Goal: Task Accomplishment & Management: Use online tool/utility

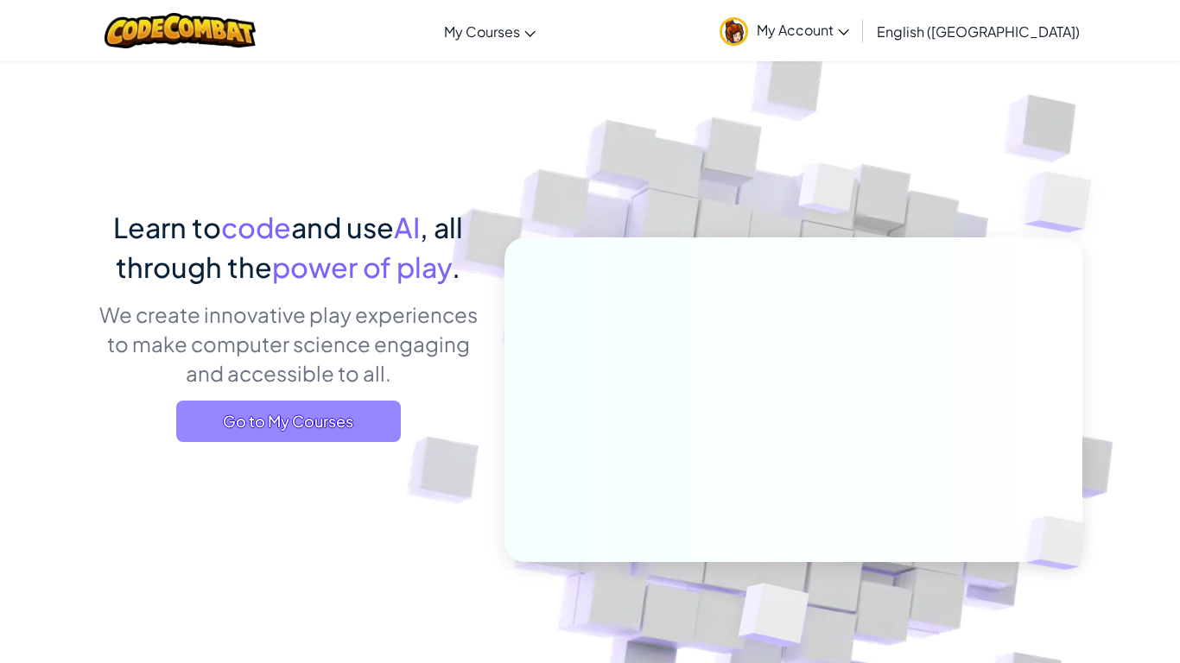
click at [345, 417] on span "Go to My Courses" at bounding box center [288, 421] width 225 height 41
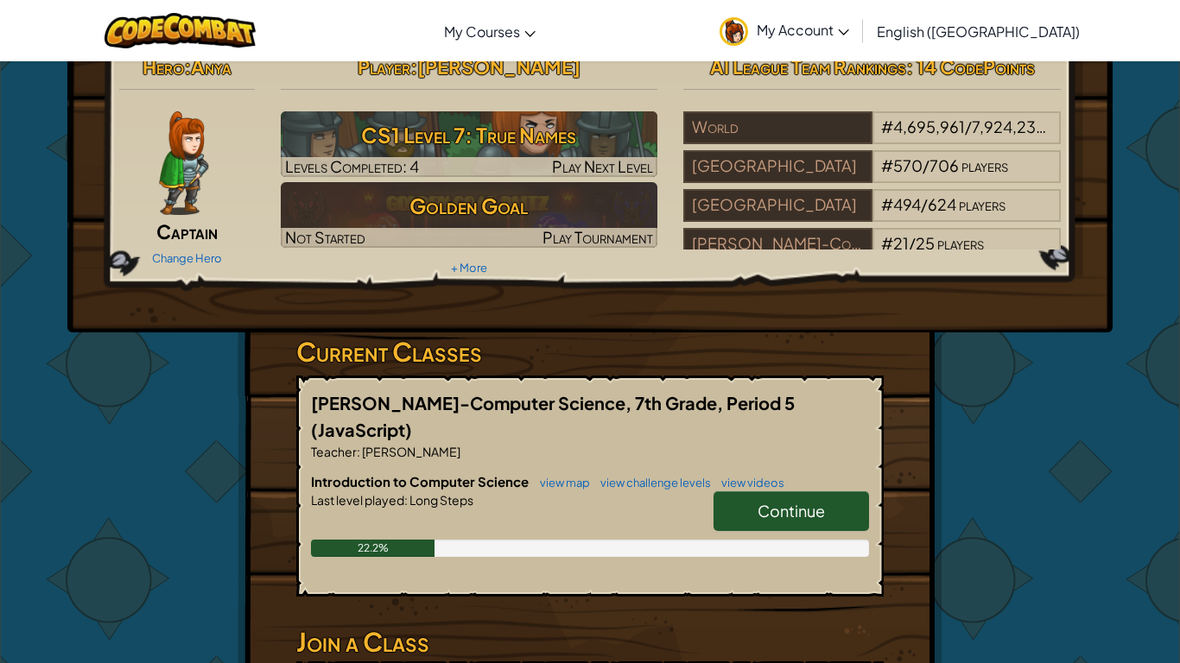
scroll to position [21, 0]
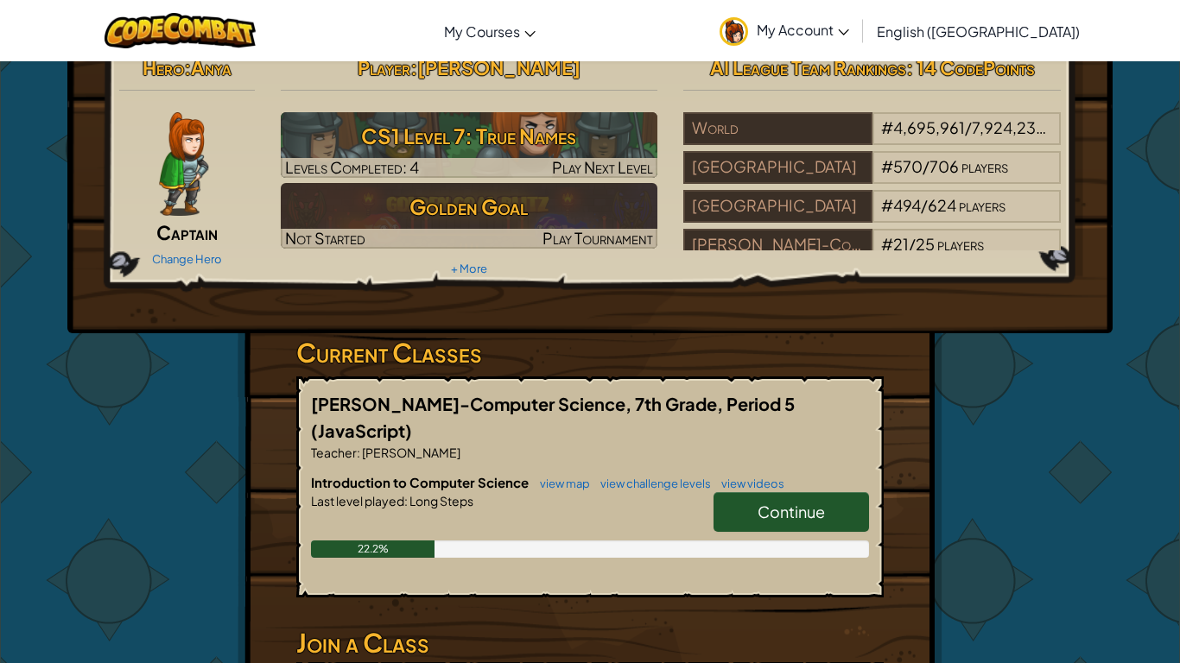
click at [791, 502] on span "Continue" at bounding box center [791, 512] width 67 height 20
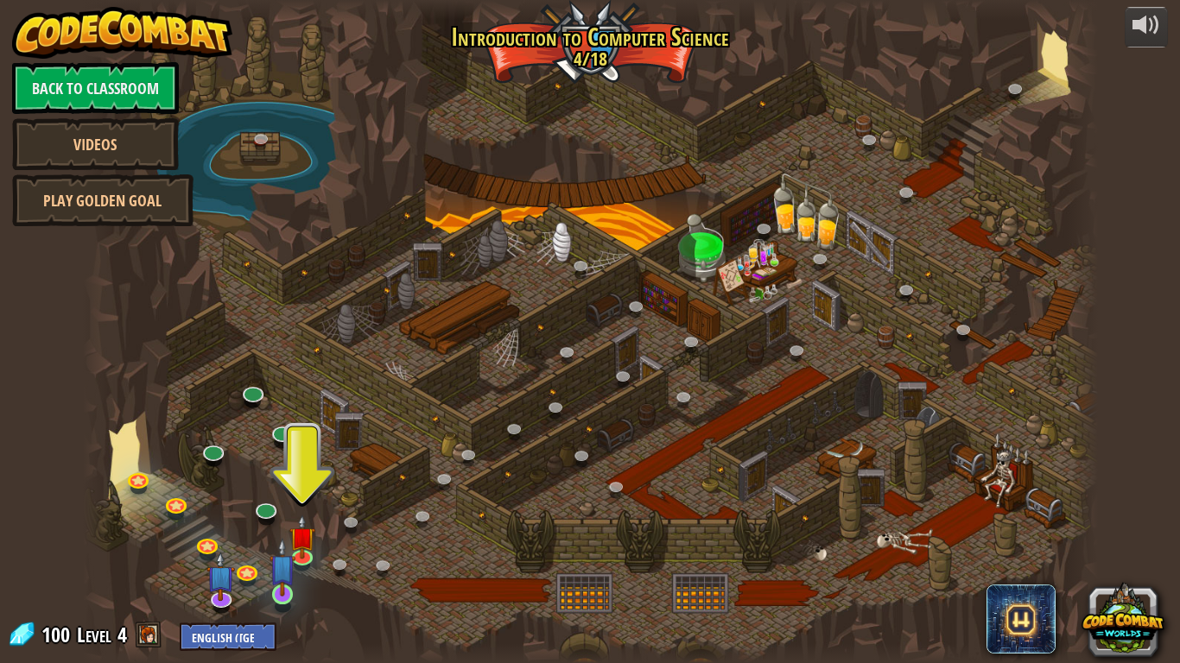
click at [292, 560] on img at bounding box center [283, 567] width 26 height 59
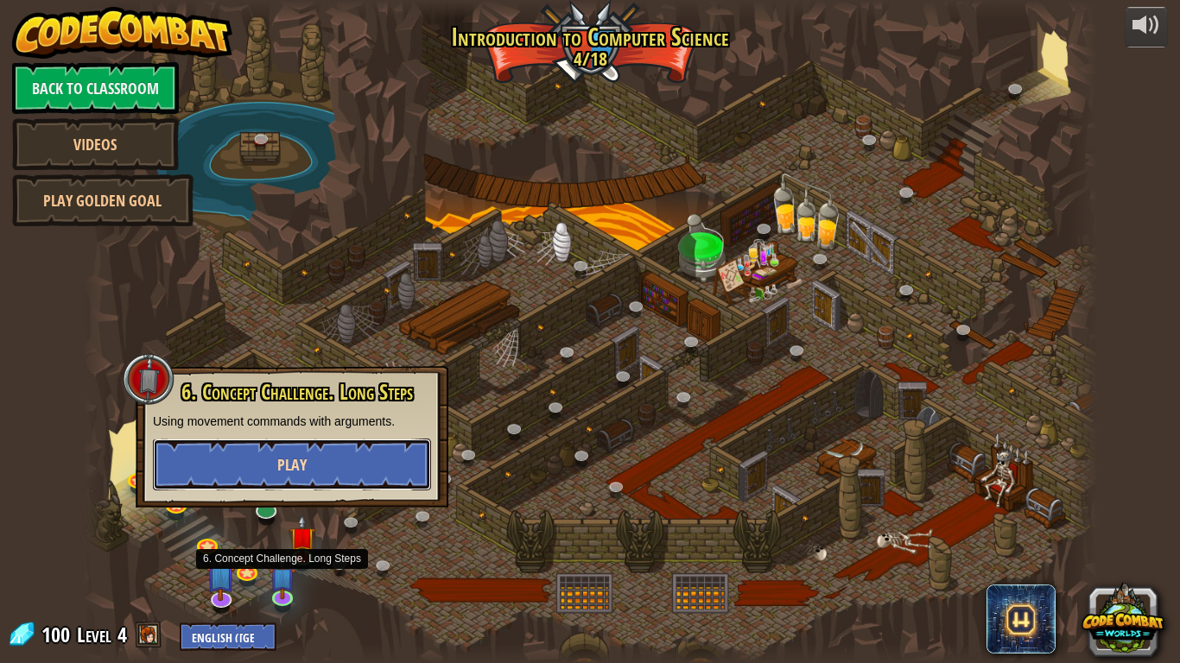
click at [220, 466] on button "Play" at bounding box center [292, 465] width 278 height 52
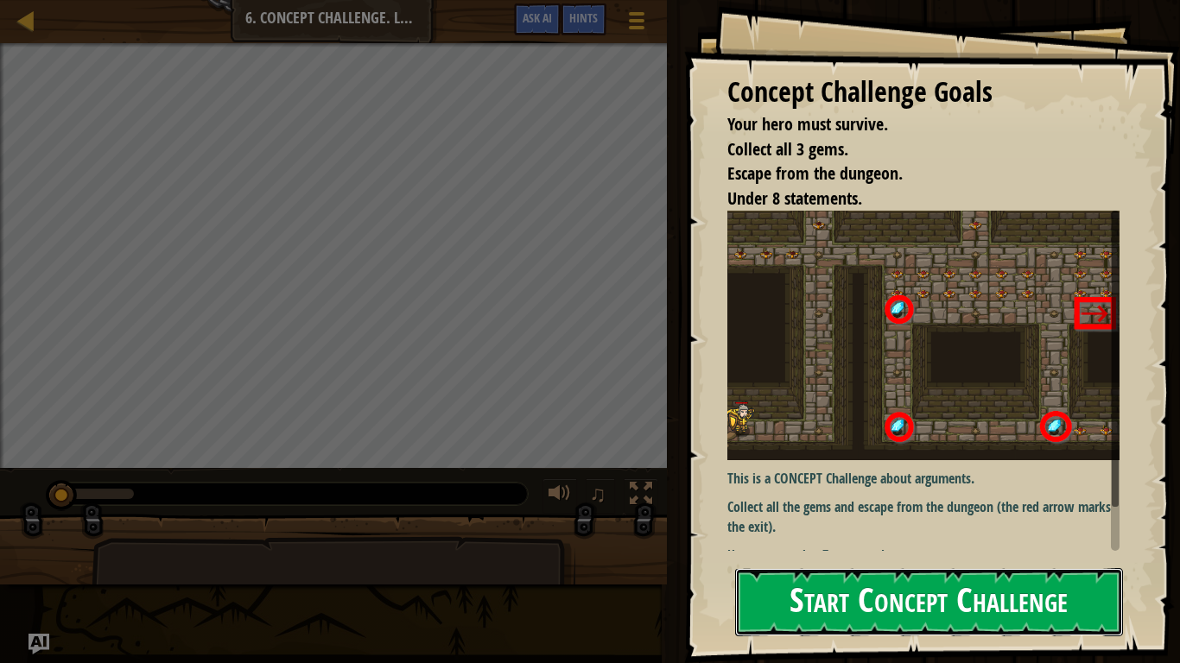
click at [1066, 605] on button "Start Concept Challenge" at bounding box center [929, 602] width 388 height 68
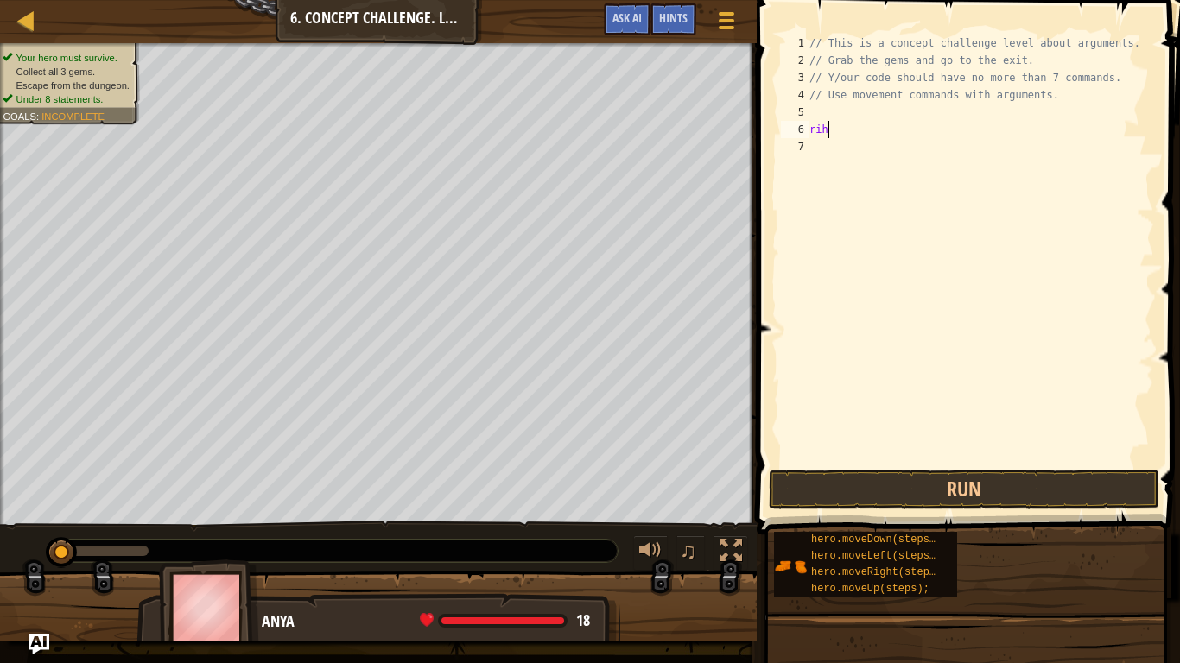
scroll to position [8, 1]
type textarea "r"
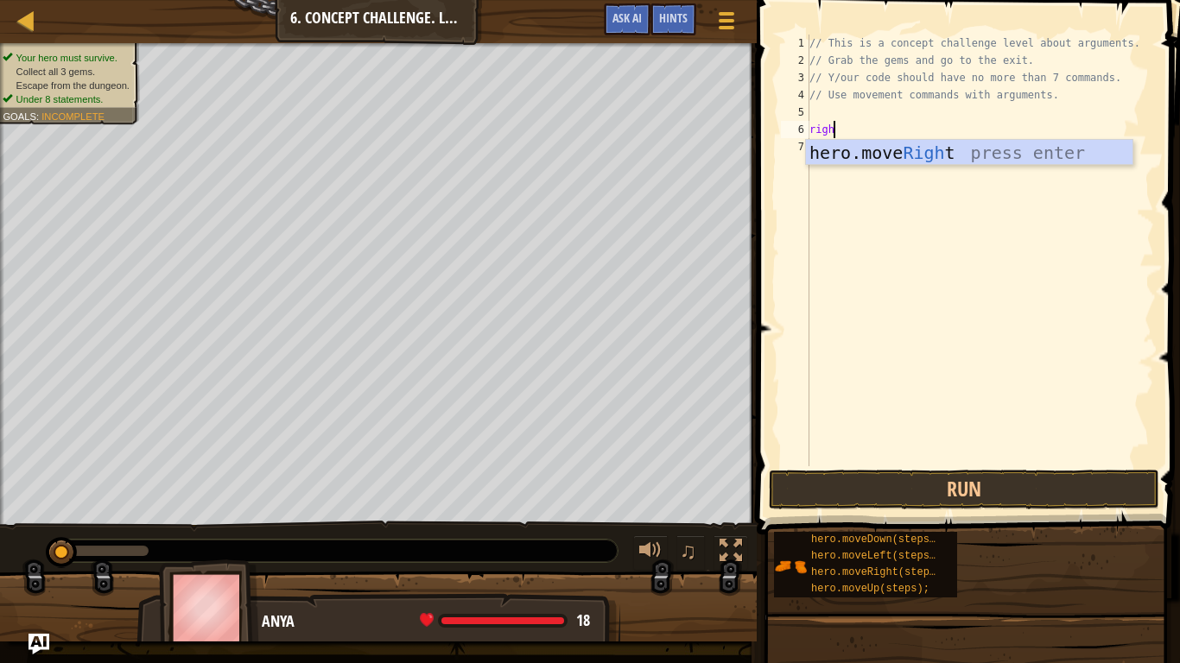
type textarea "right"
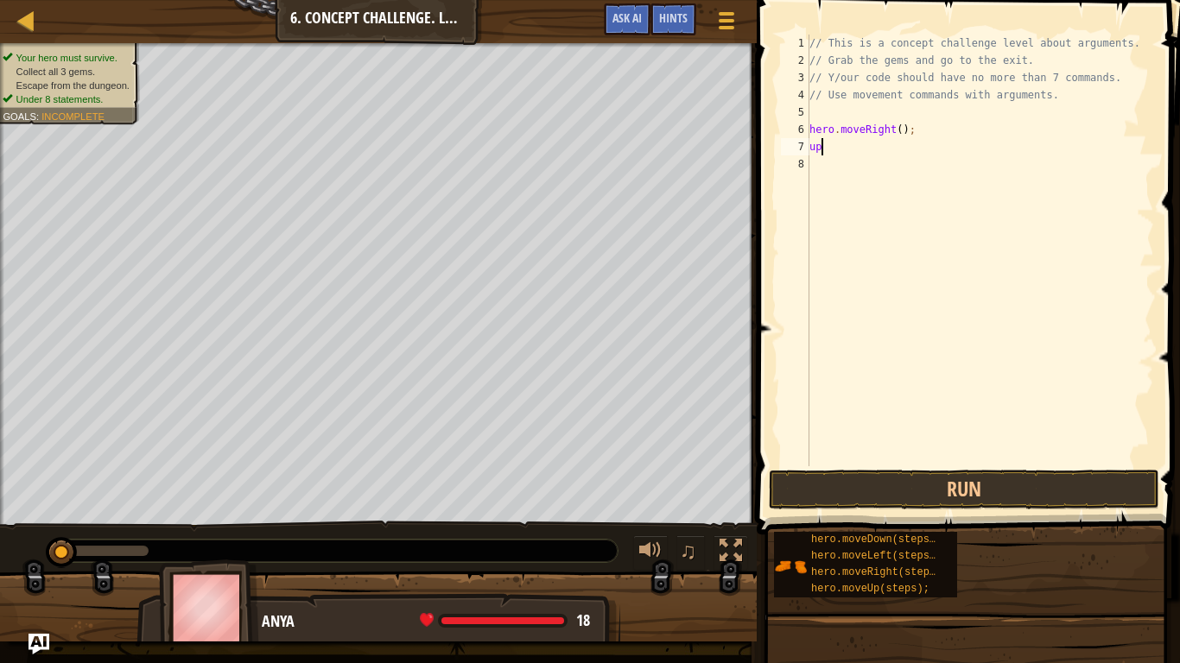
scroll to position [8, 1]
type textarea "u"
type textarea "h"
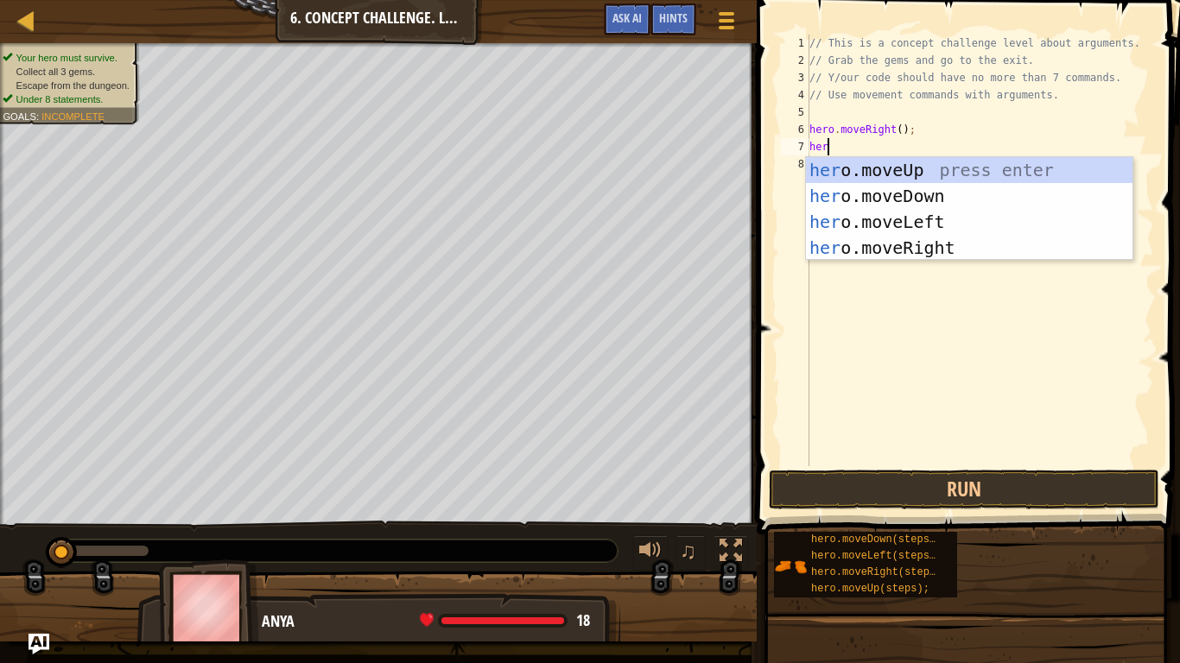
scroll to position [8, 2]
type textarea "h"
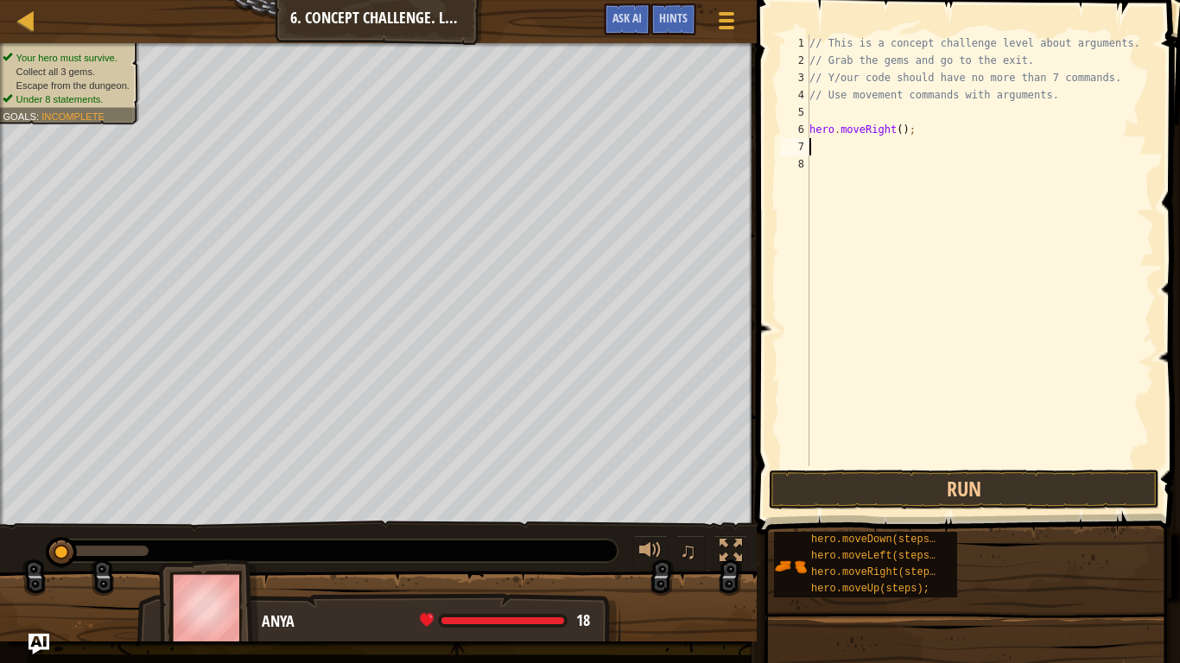
scroll to position [8, 0]
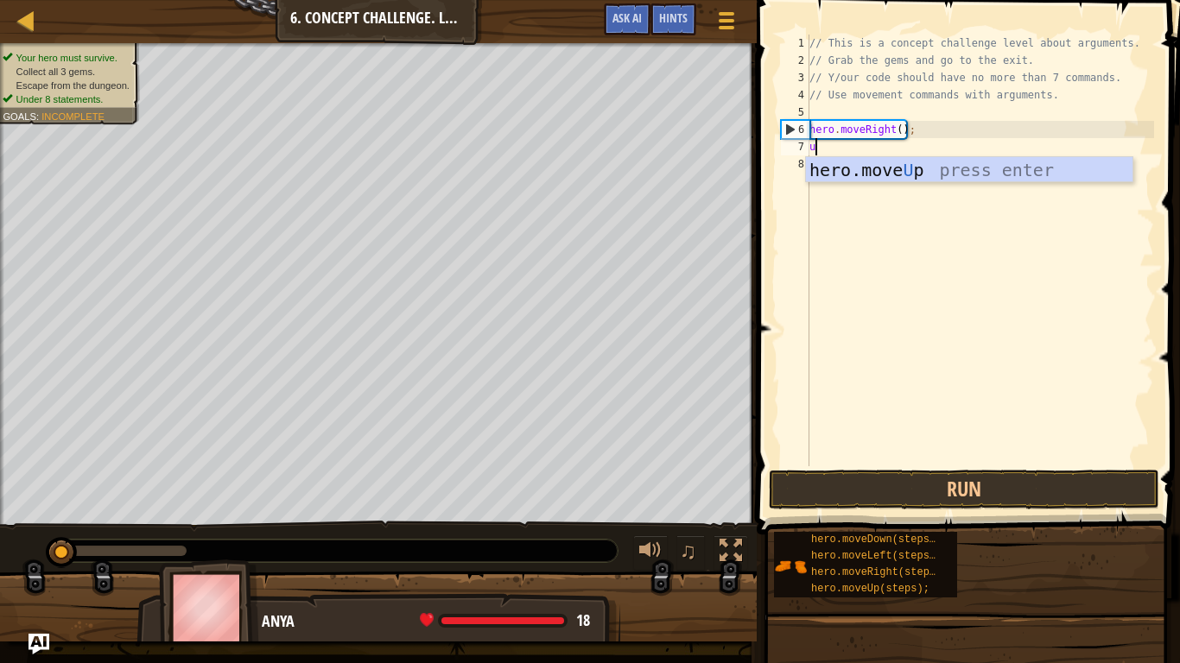
type textarea "up"
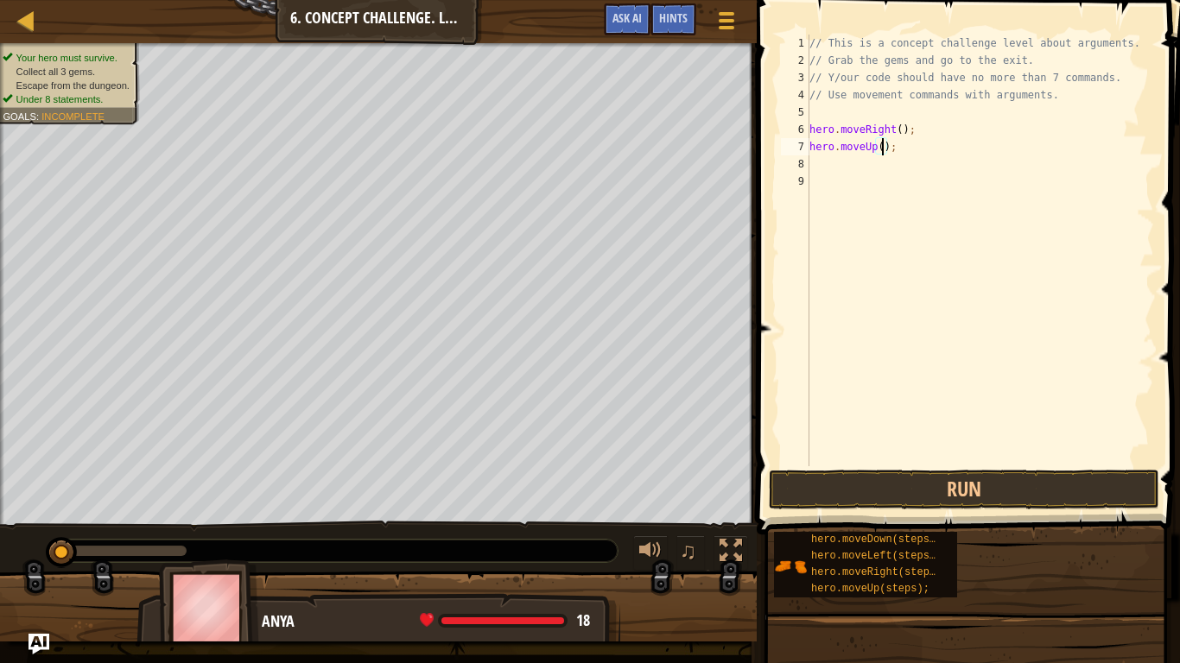
type textarea "hero.moveUp(3);"
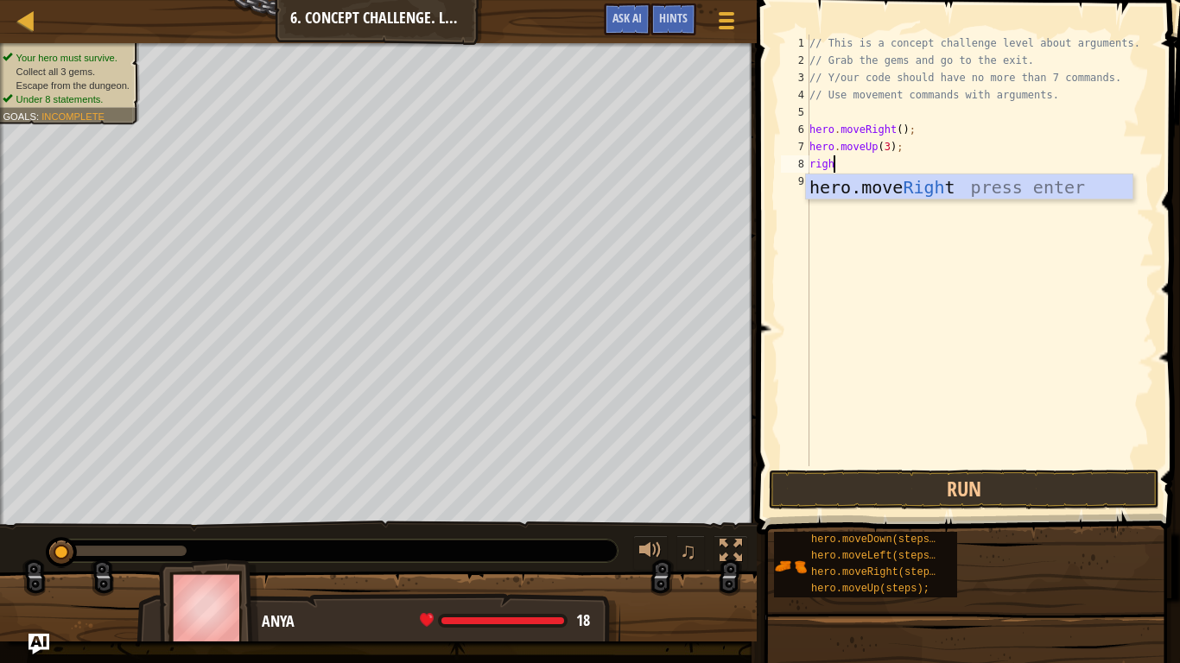
type textarea "right"
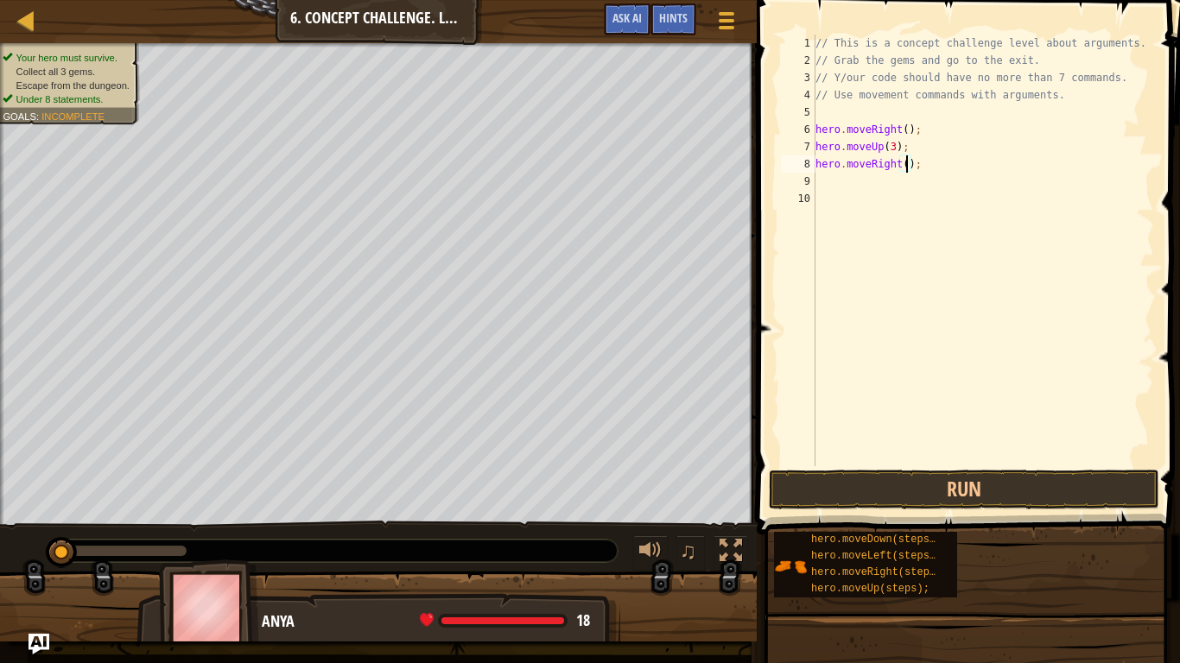
type textarea "hero.moveRight(2);"
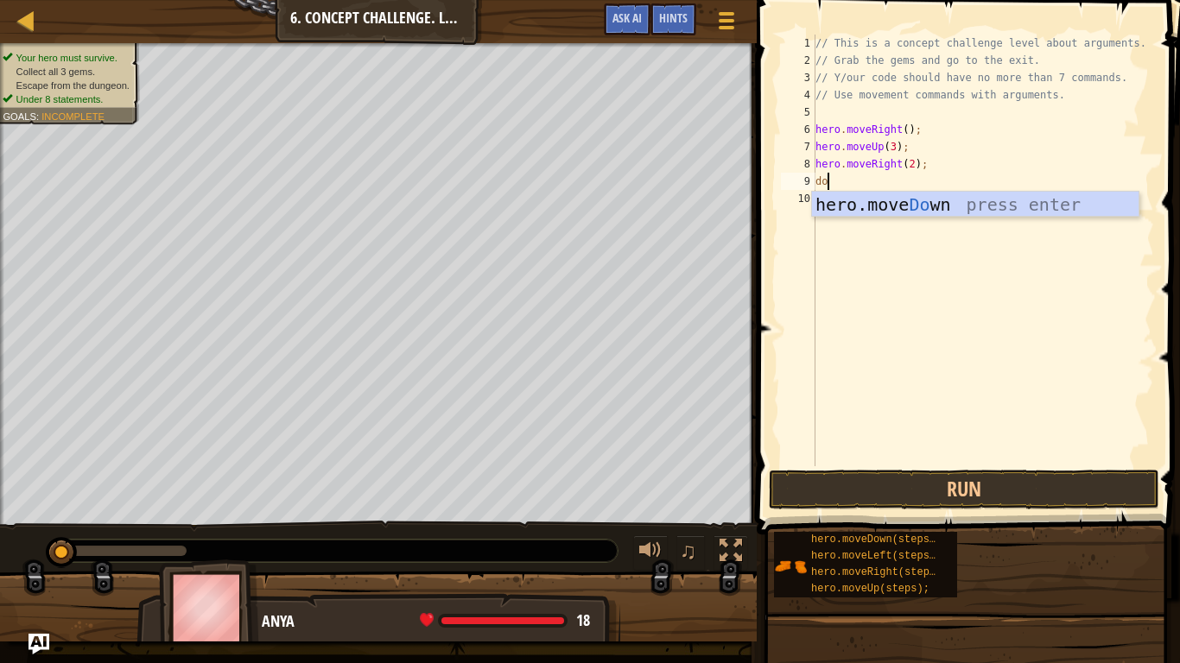
scroll to position [8, 3]
type textarea "down"
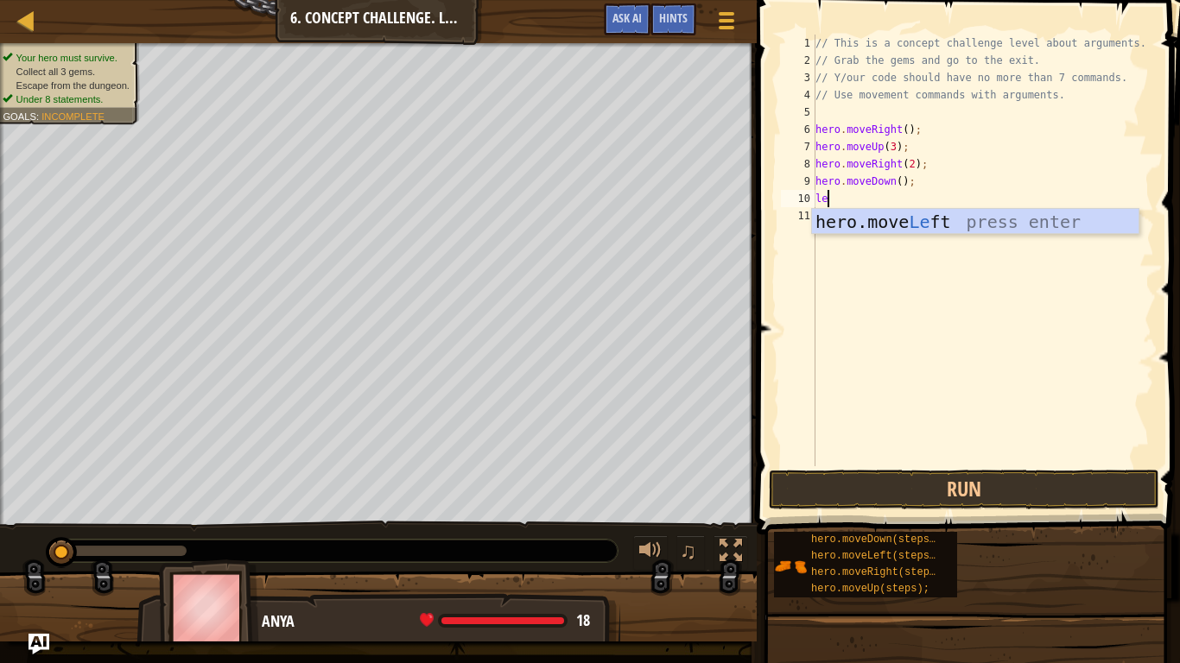
scroll to position [8, 1]
type textarea "left"
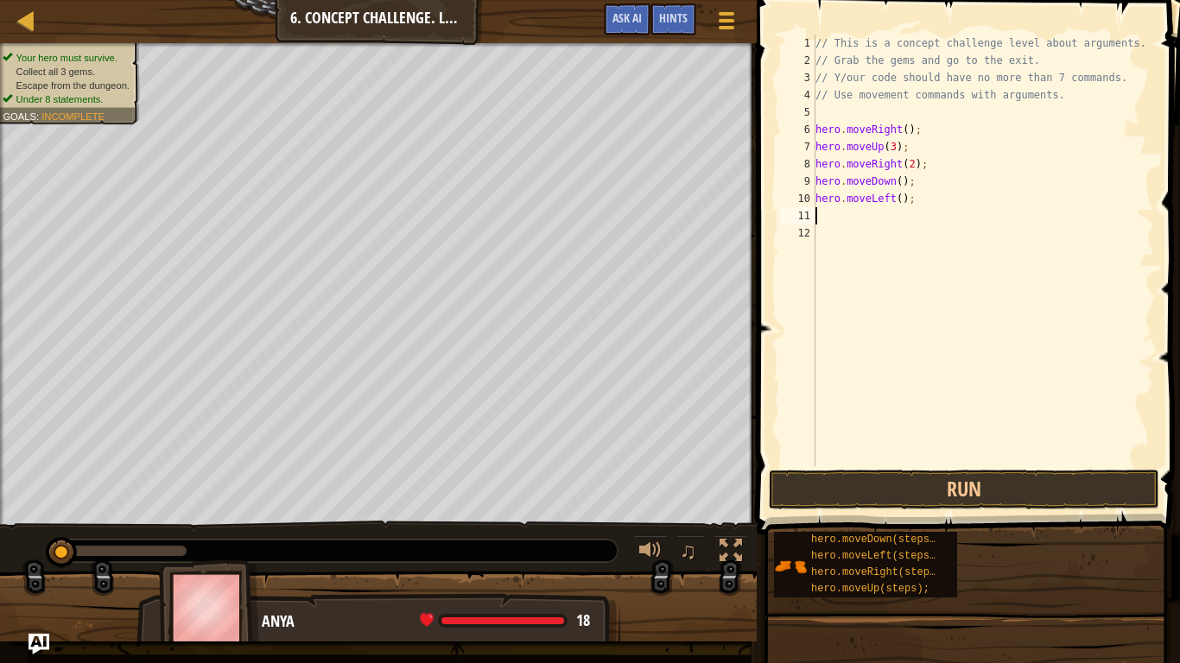
scroll to position [8, 0]
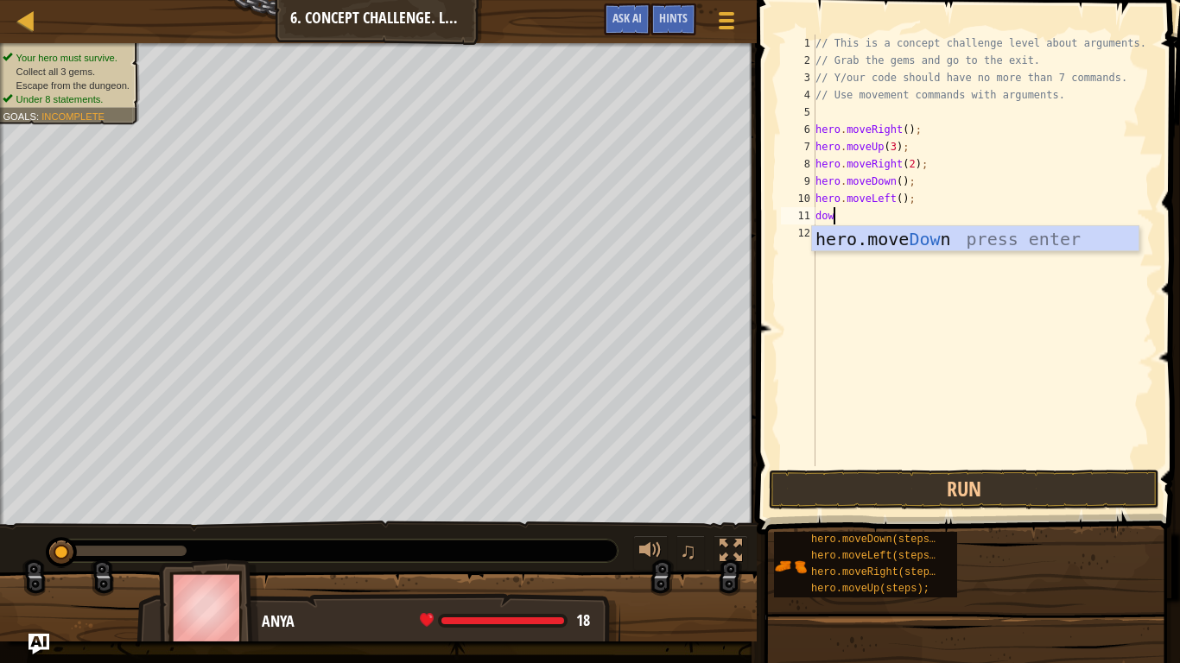
type textarea "down"
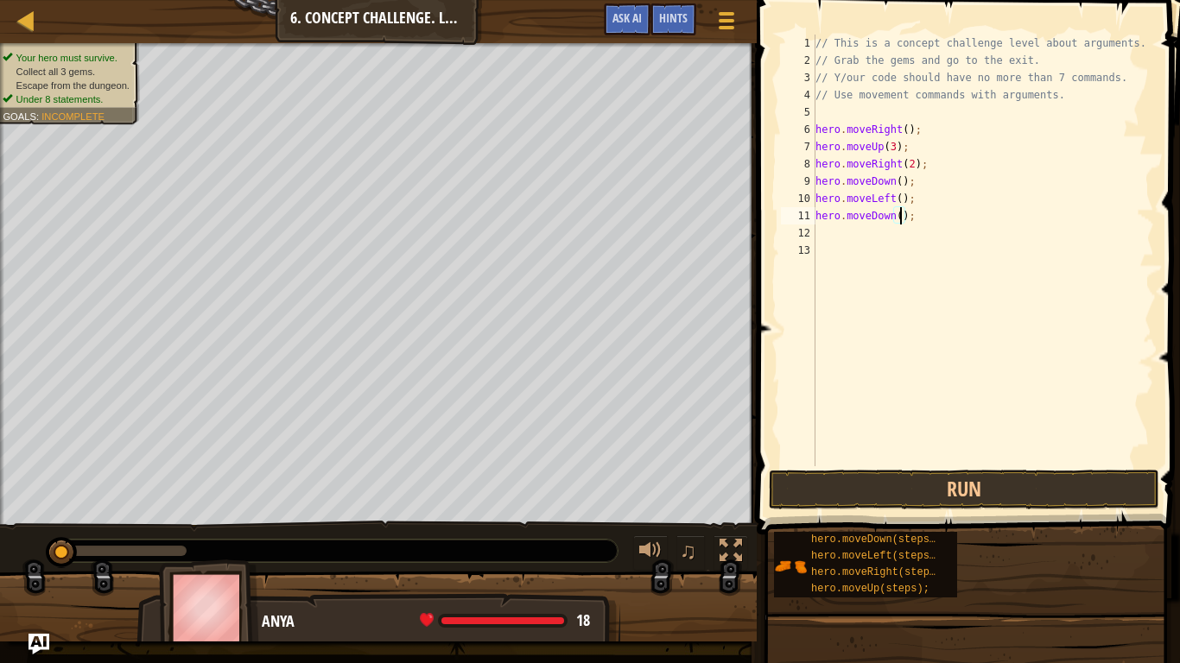
type textarea "hero.moveDown(2);"
type textarea ";"
type textarea "r"
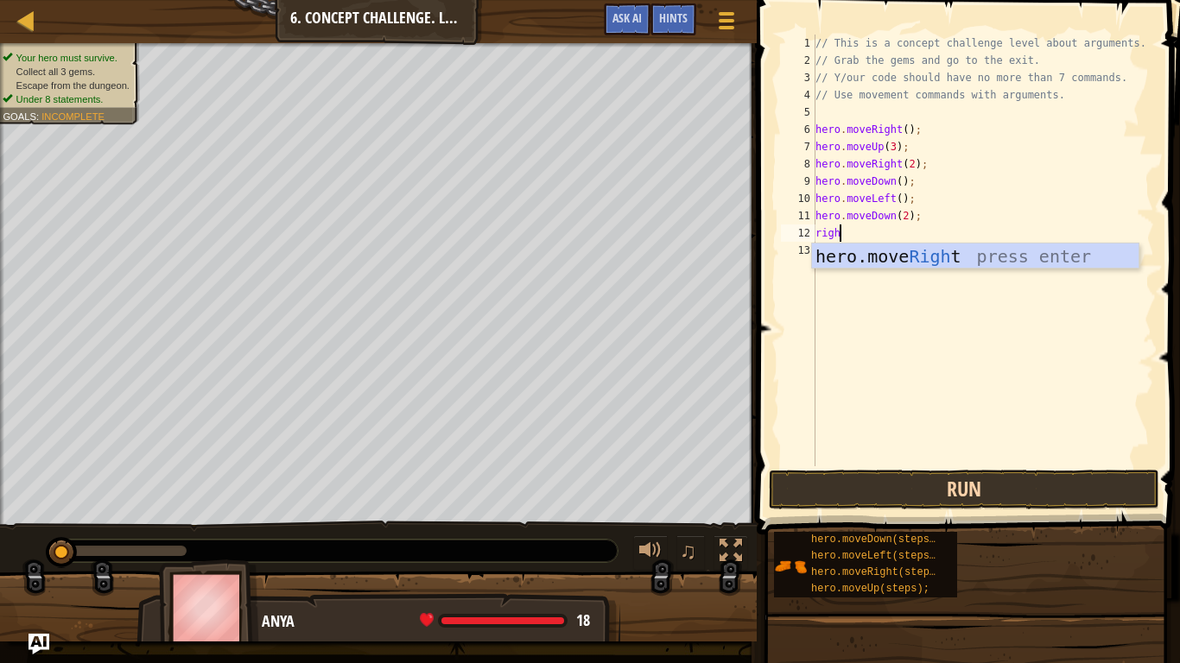
type textarea "right"
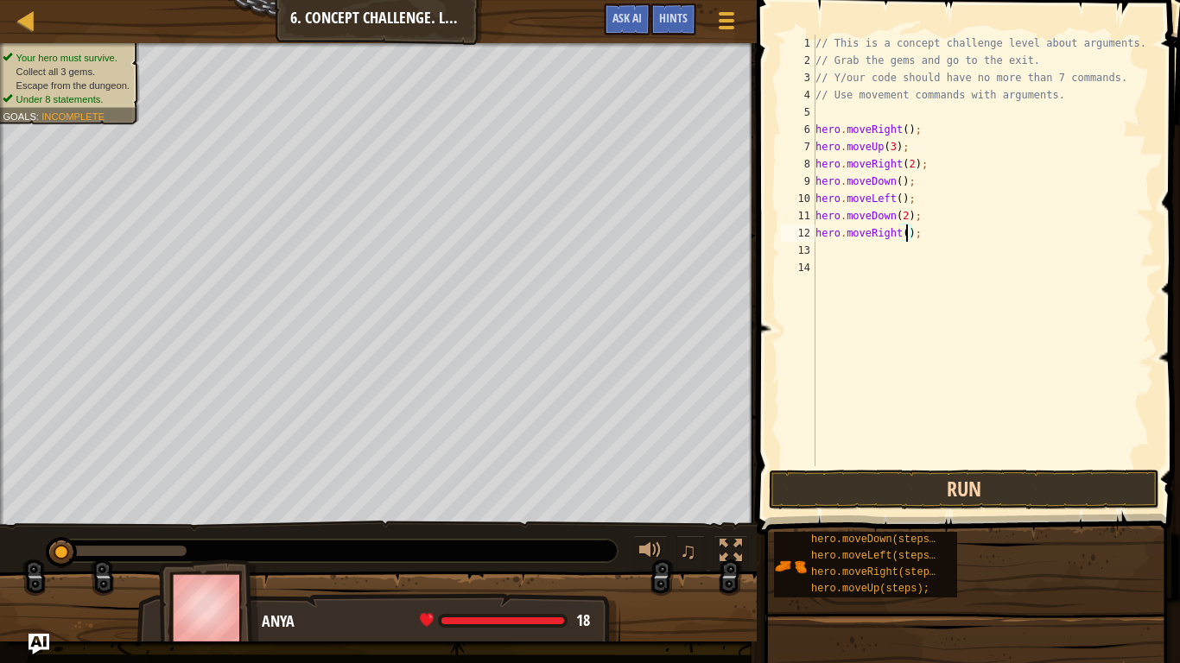
type textarea "hero.moveRight(2);"
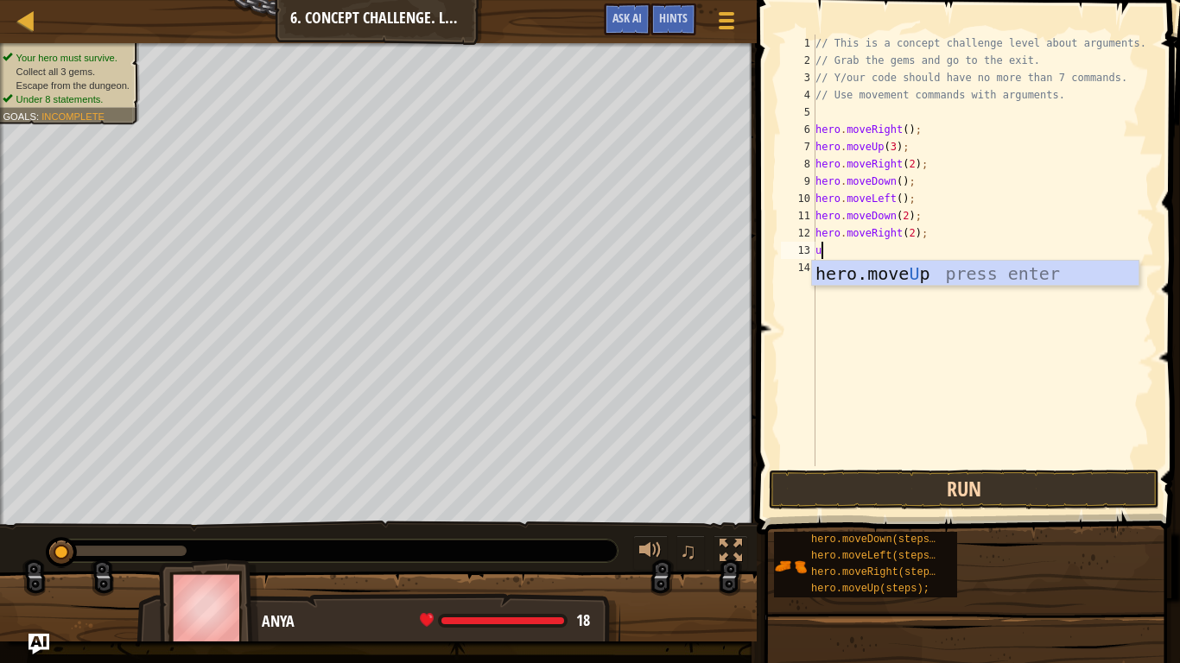
type textarea "up"
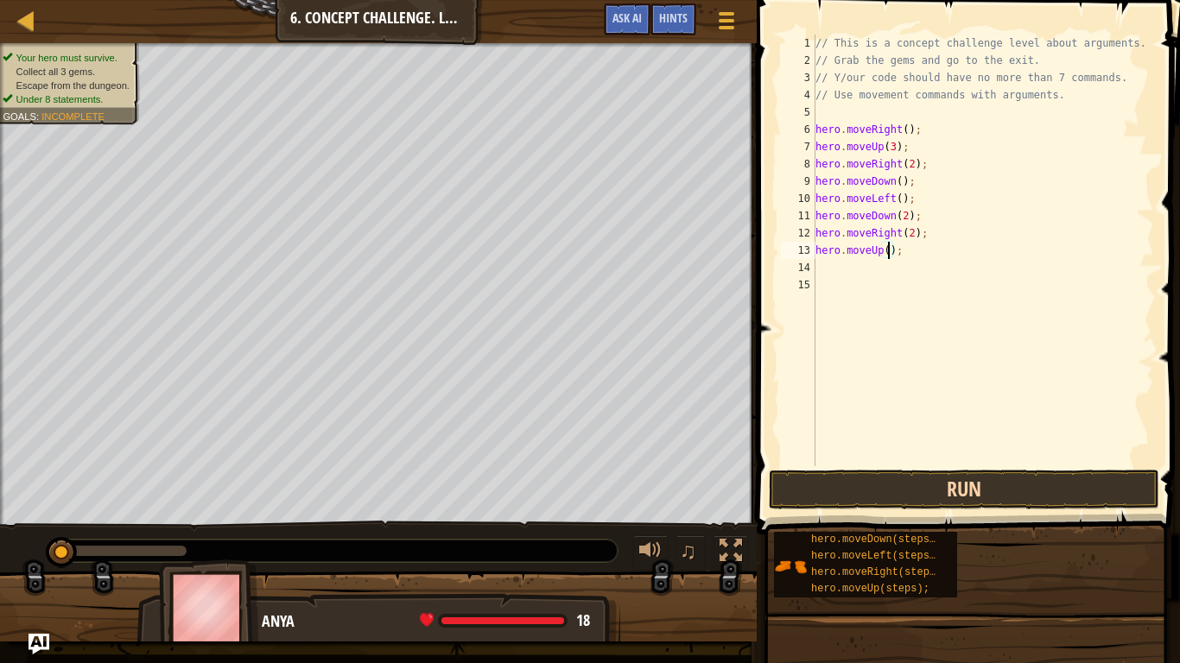
type textarea "hero.moveUp(2);"
type textarea "r"
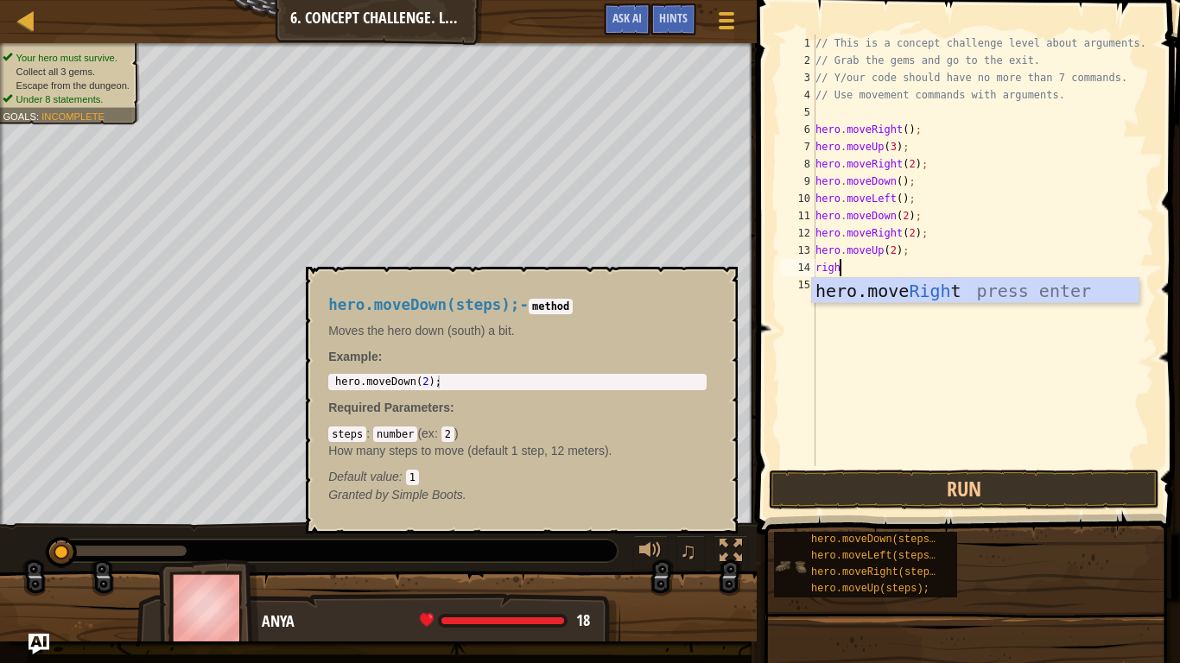
type textarea "right"
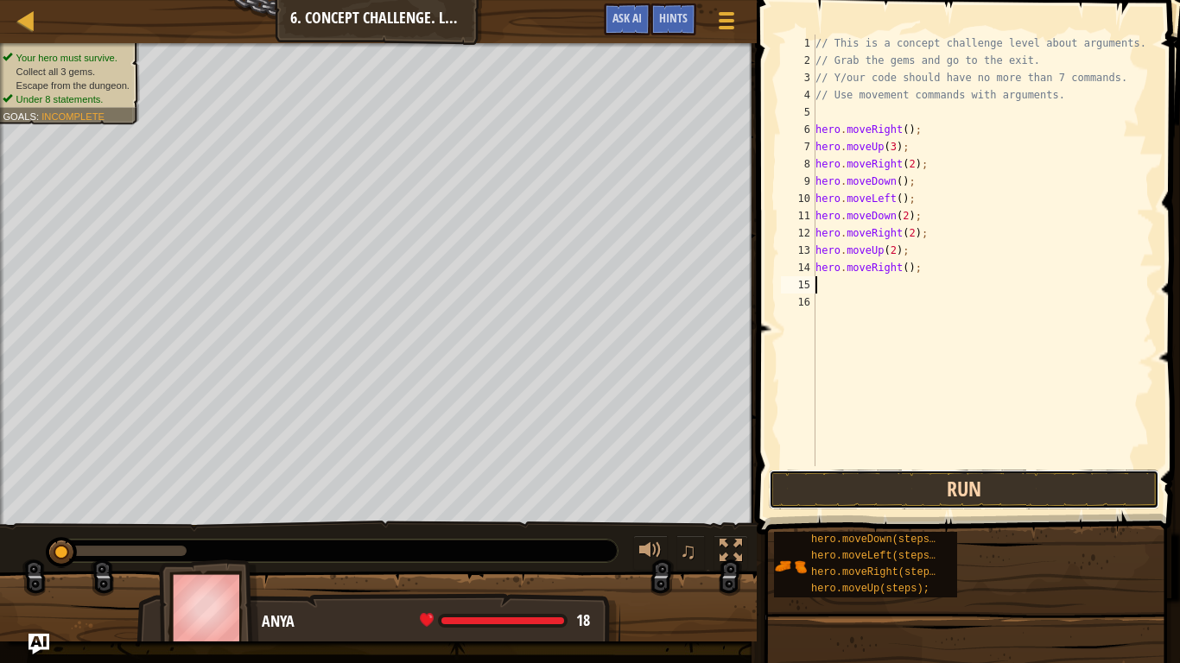
click at [935, 500] on button "Run" at bounding box center [964, 490] width 390 height 40
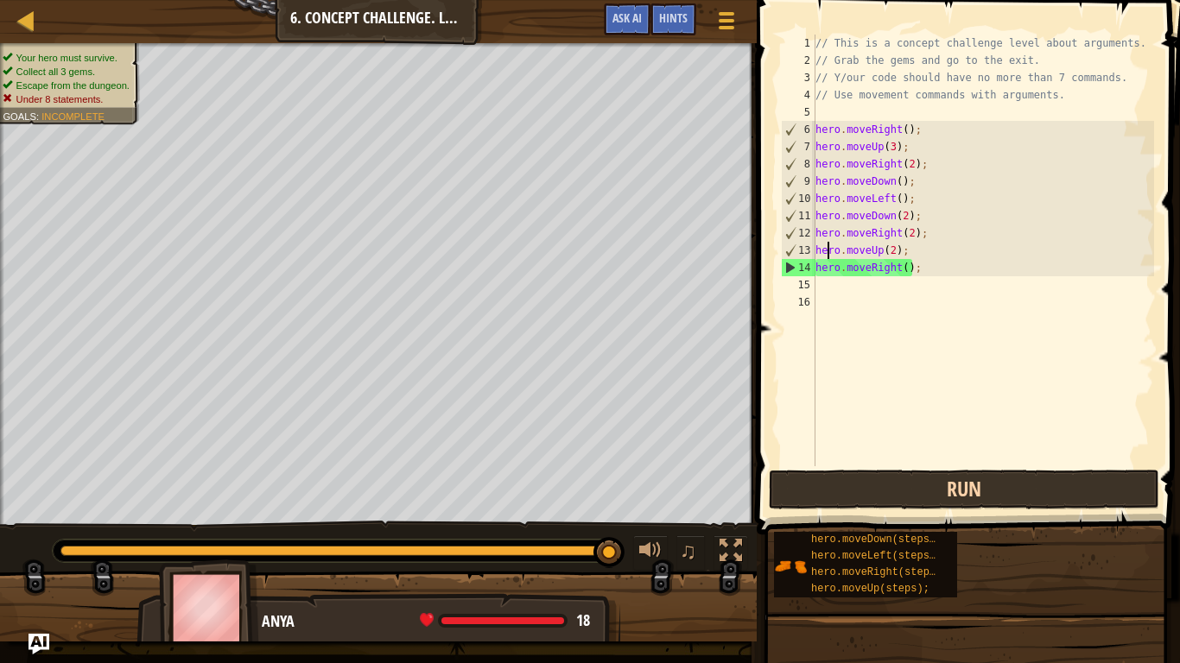
type textarea "hero.moveRight();"
type textarea "h"
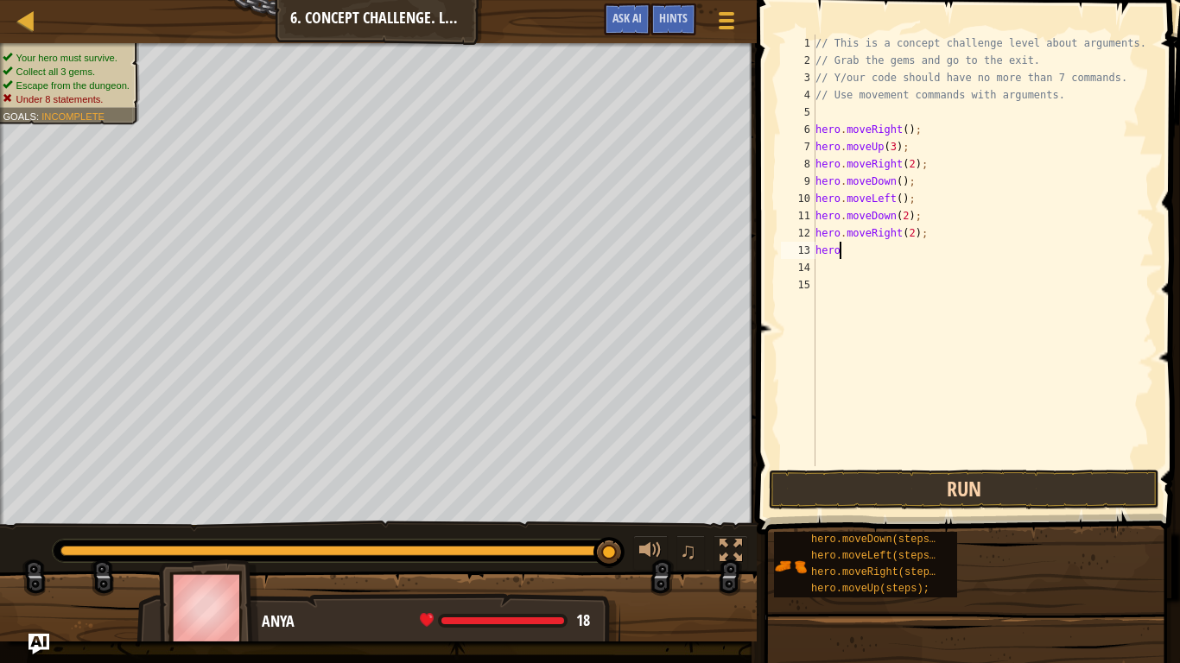
type textarea "h"
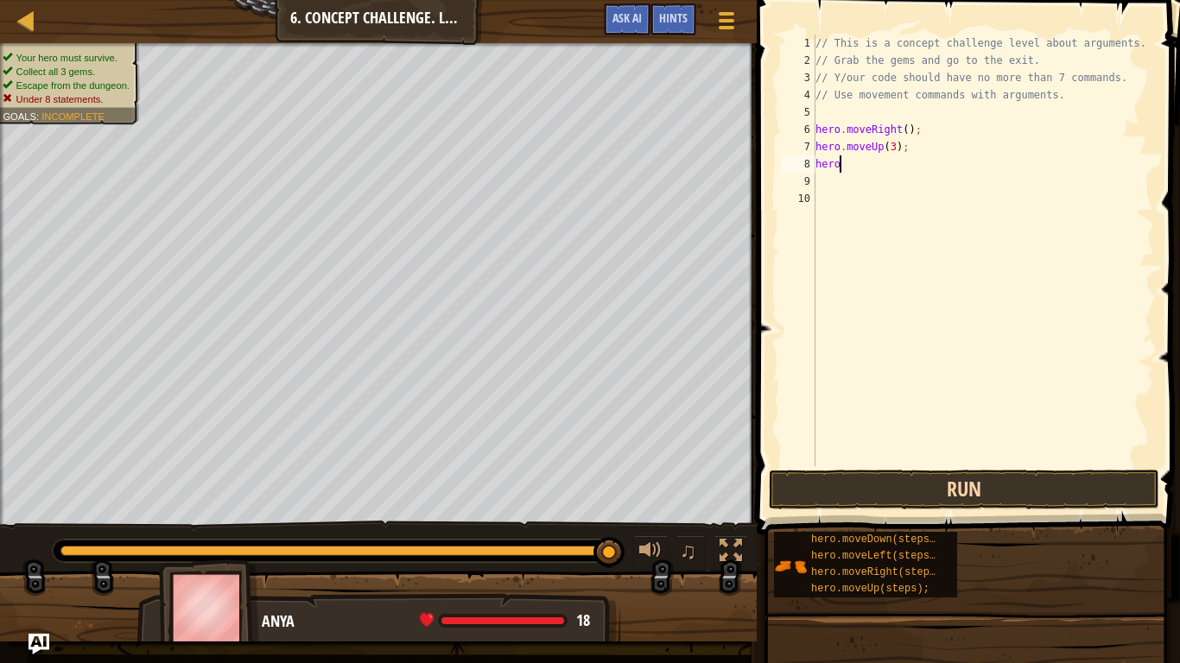
type textarea "h"
type textarea "/"
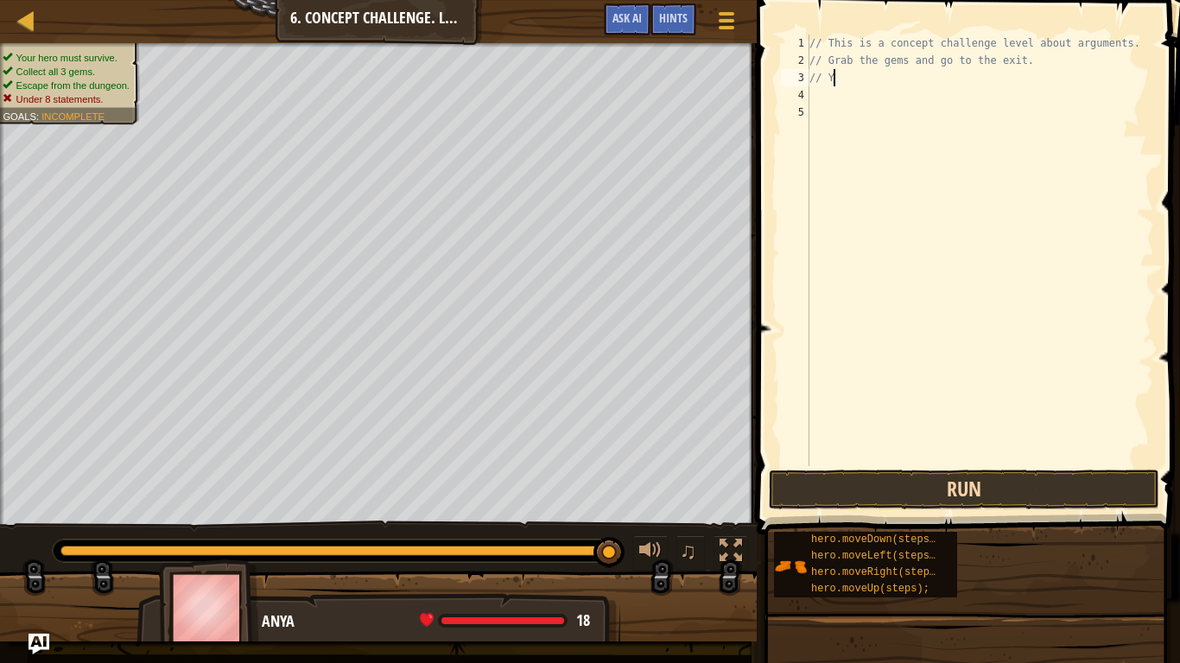
type textarea "/"
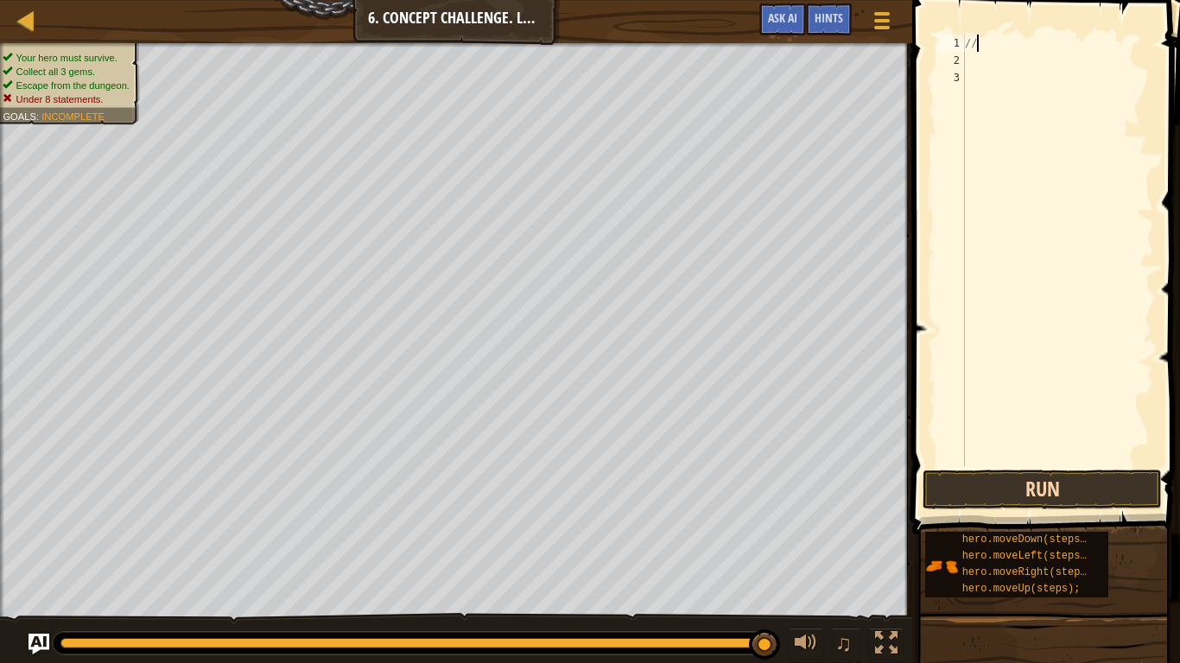
type textarea "/"
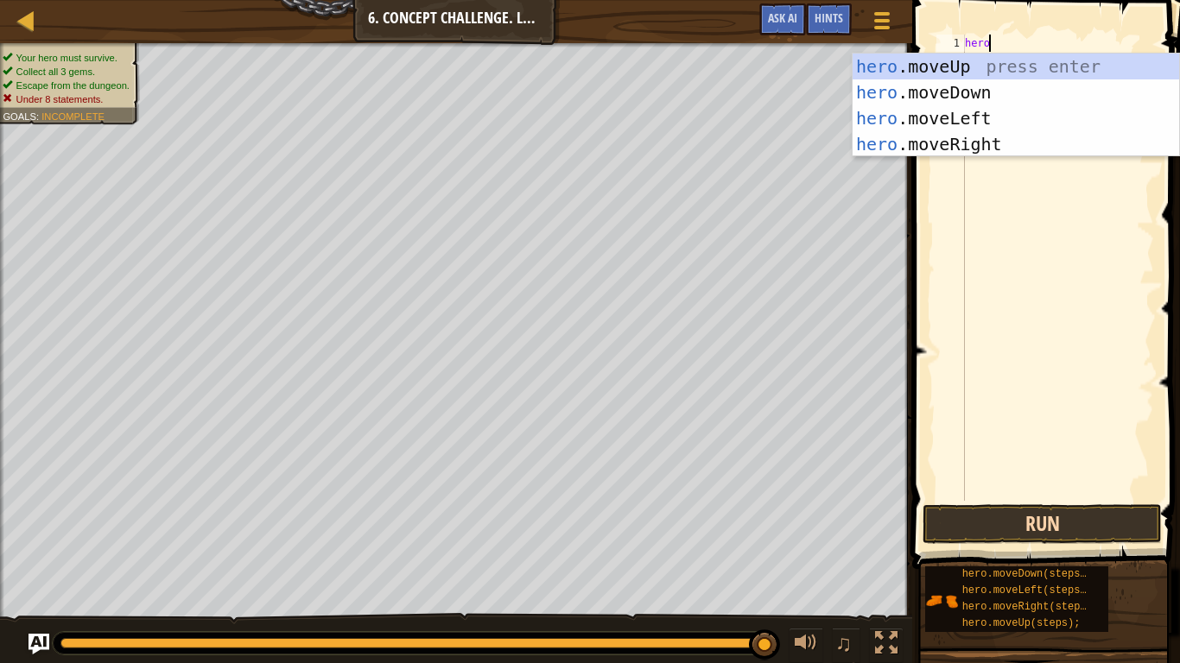
scroll to position [8, 2]
type textarea "h"
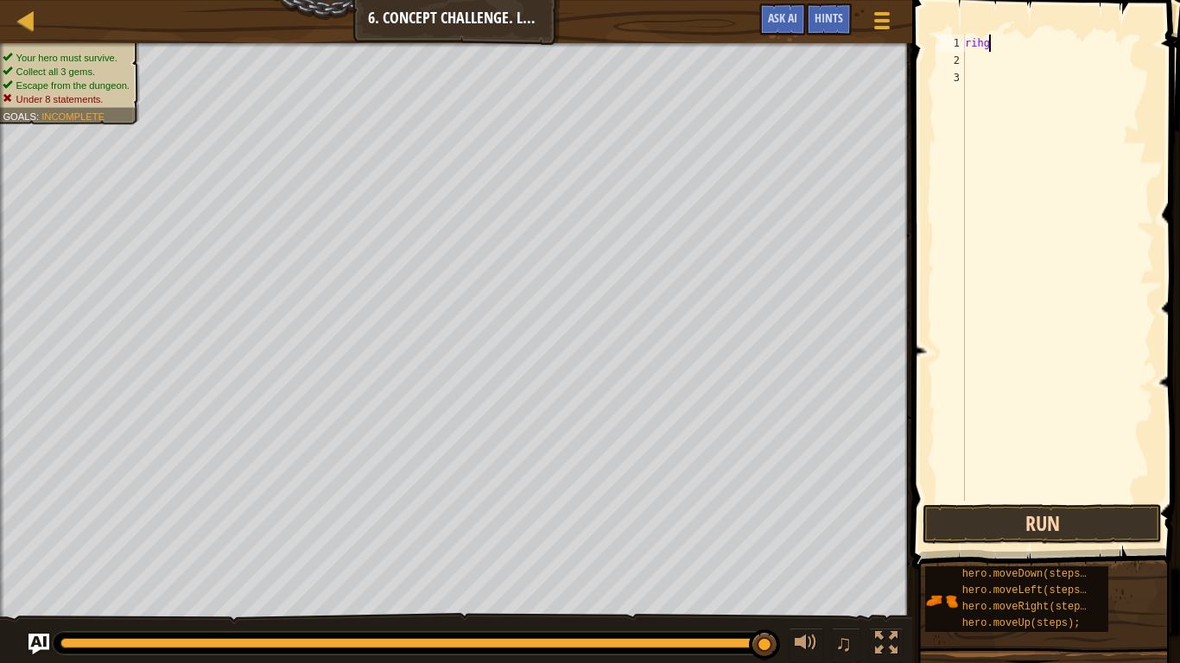
type textarea "rihgt"
type textarea "r"
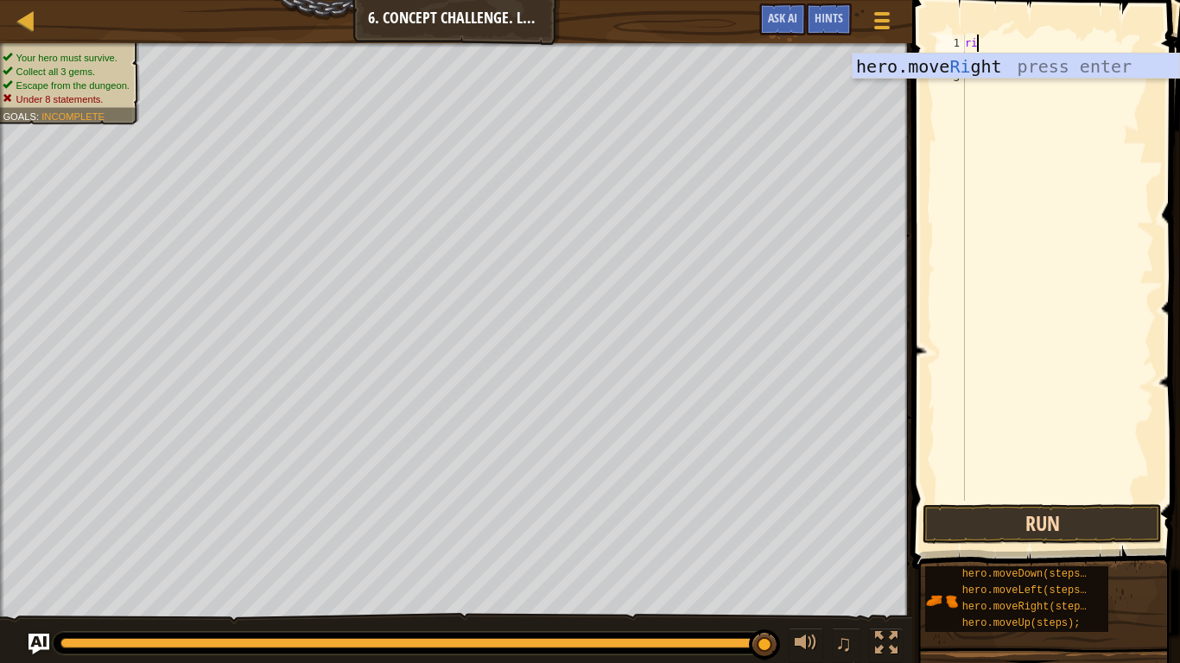
type textarea "right"
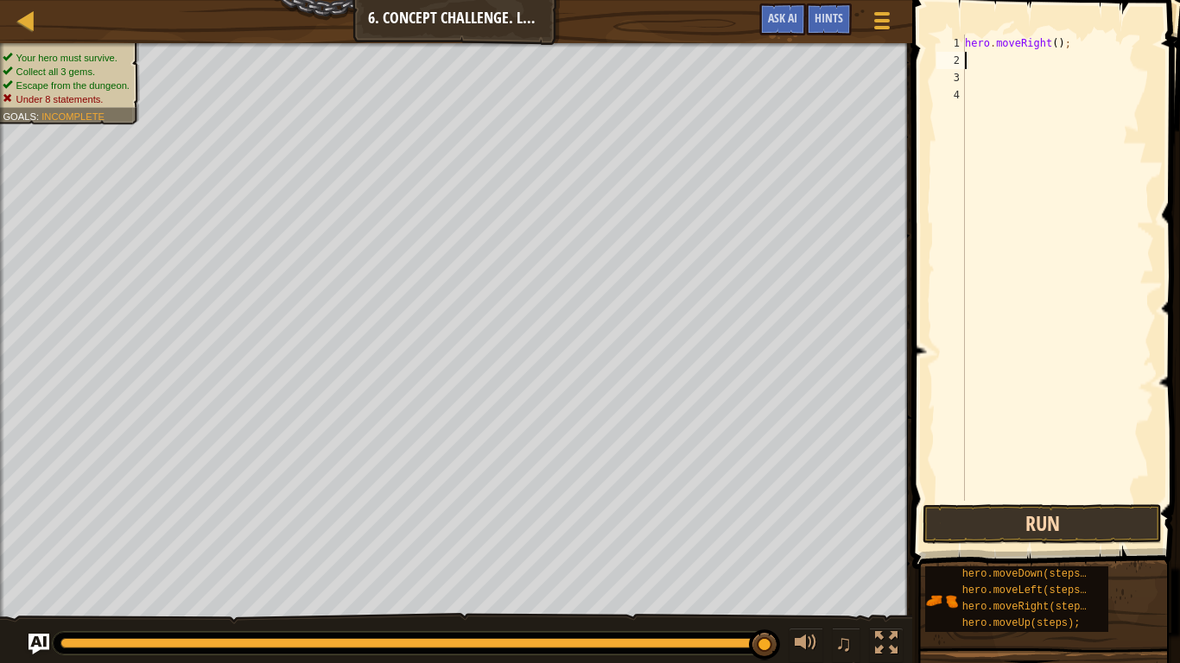
type textarea "up"
type textarea "hero.moveUp(3);"
type textarea "r"
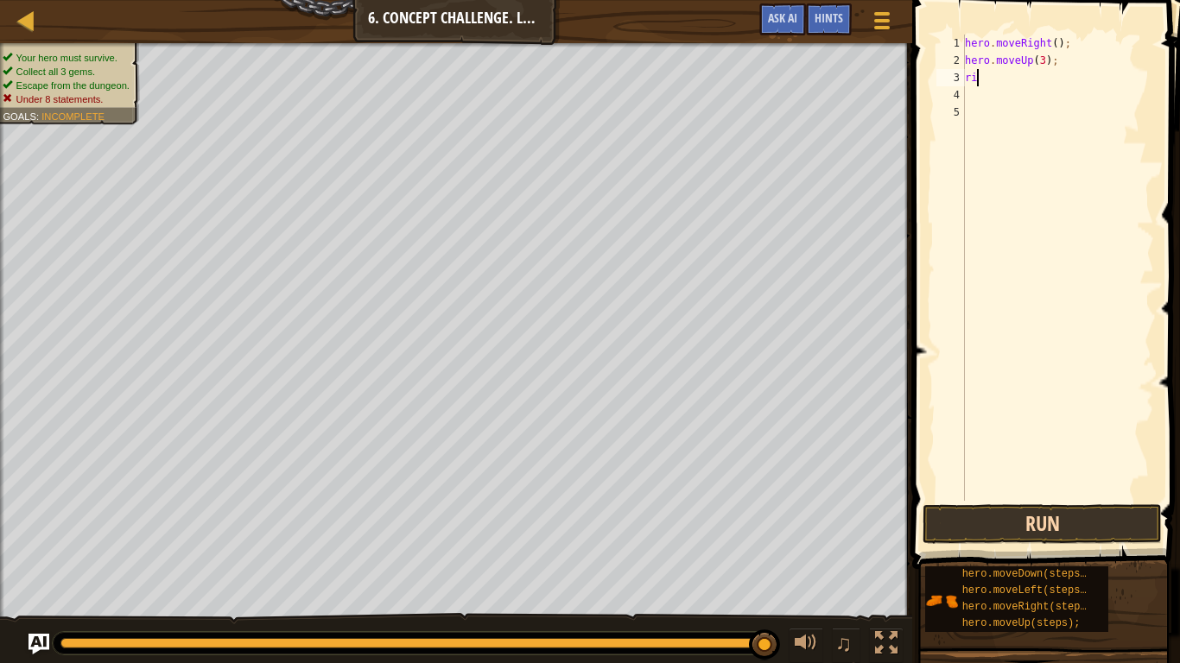
type textarea "r"
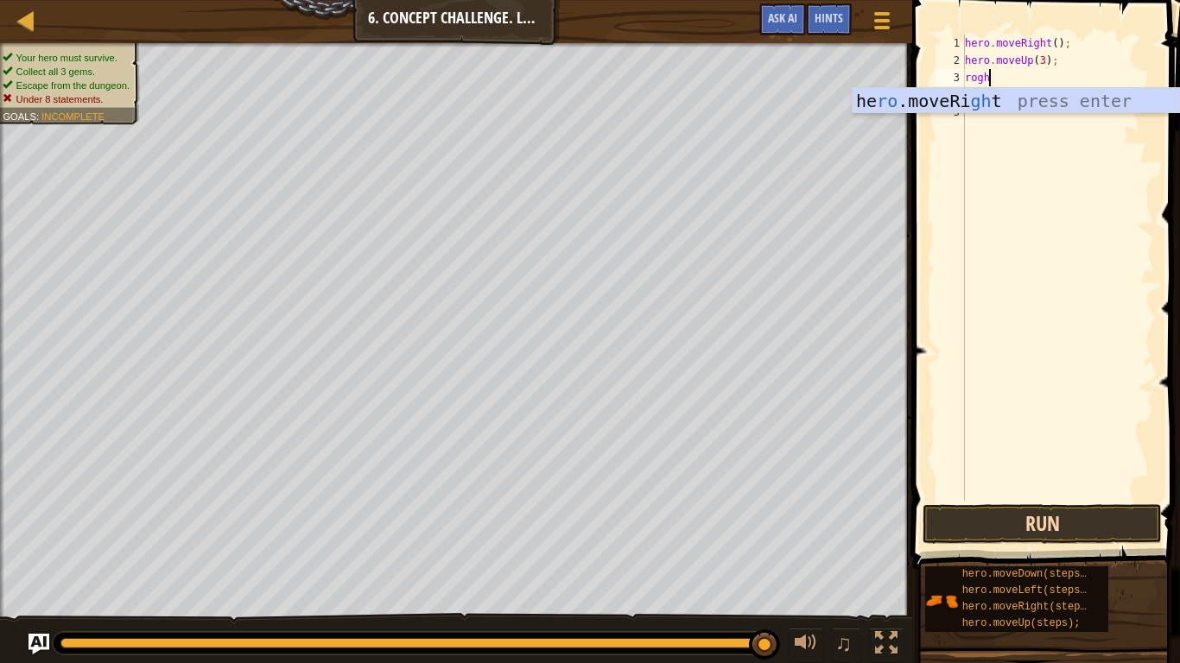
type textarea "roght"
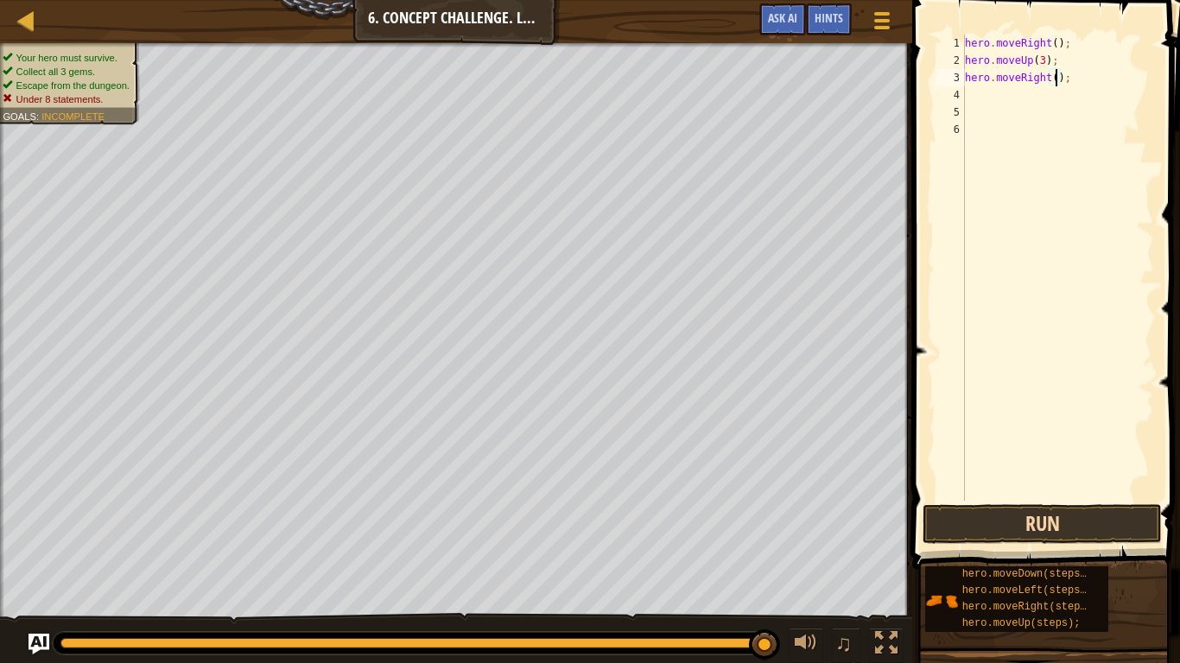
type textarea "hero.moveRight(2);"
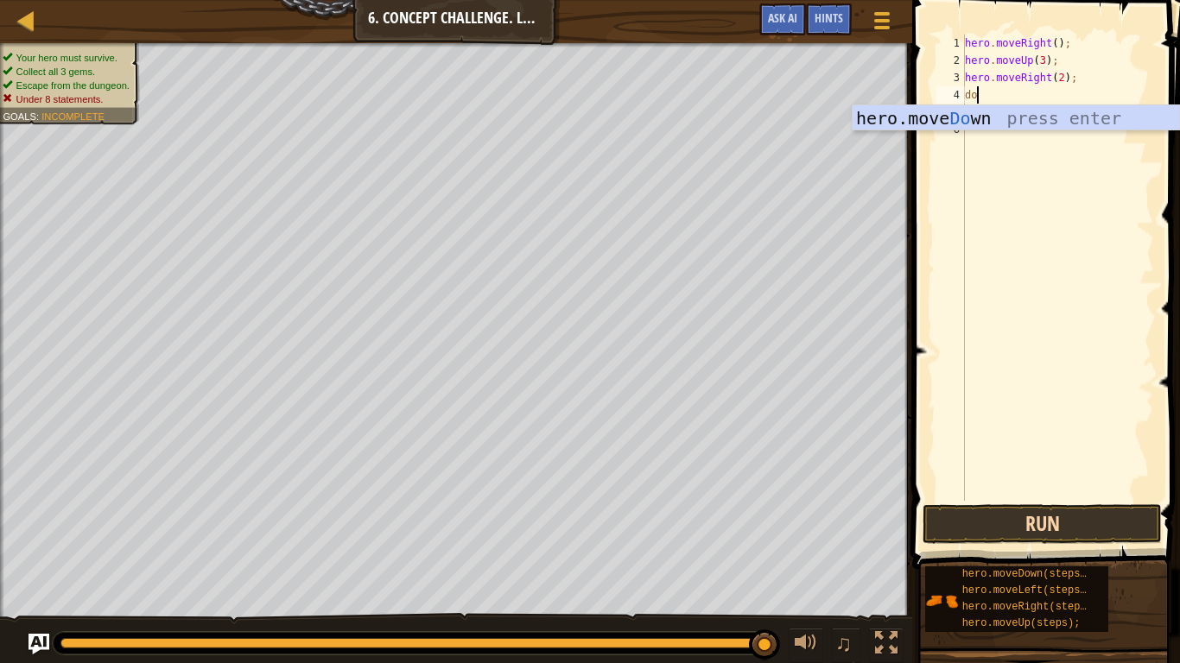
type textarea "down"
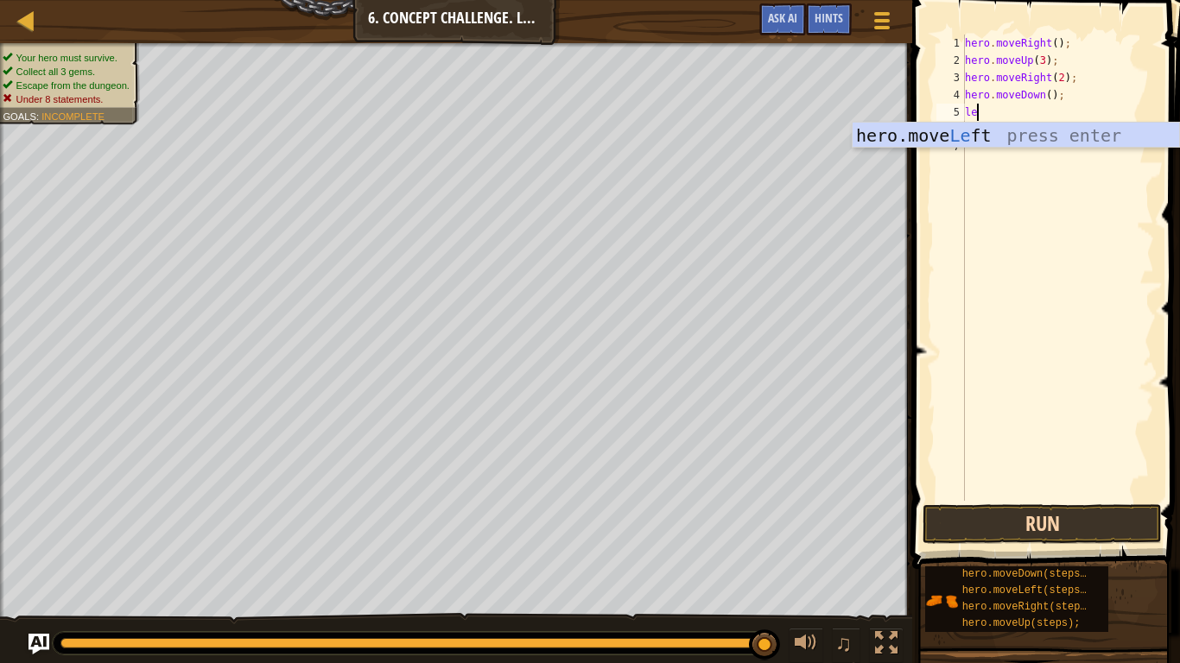
type textarea "left"
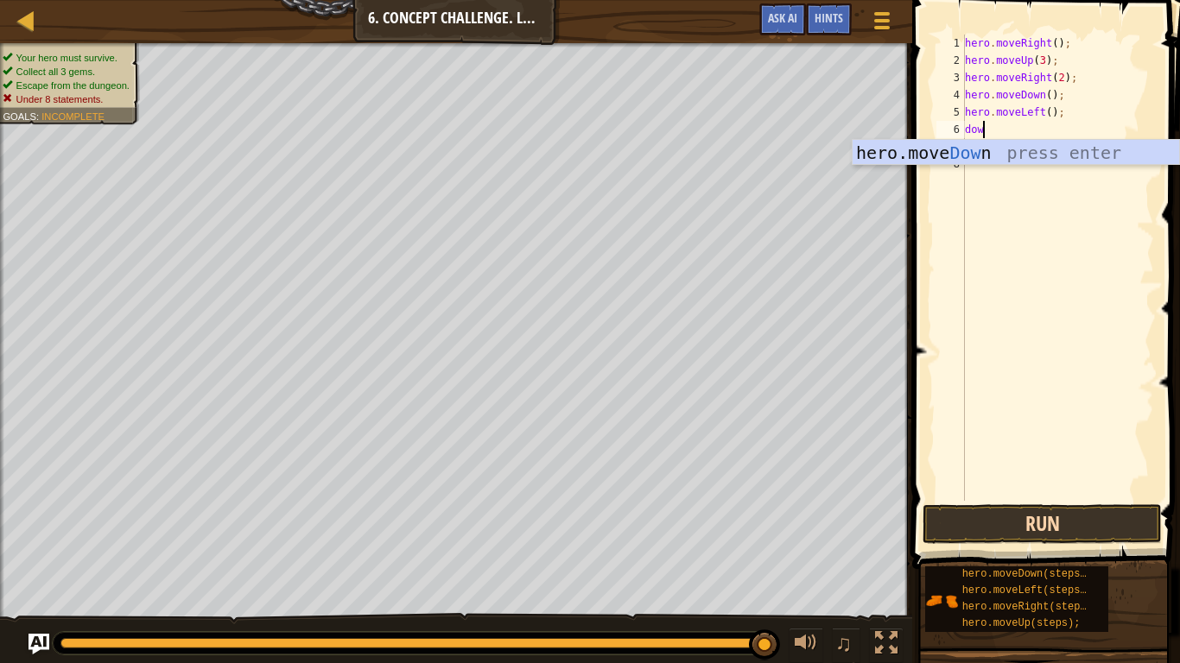
type textarea "down"
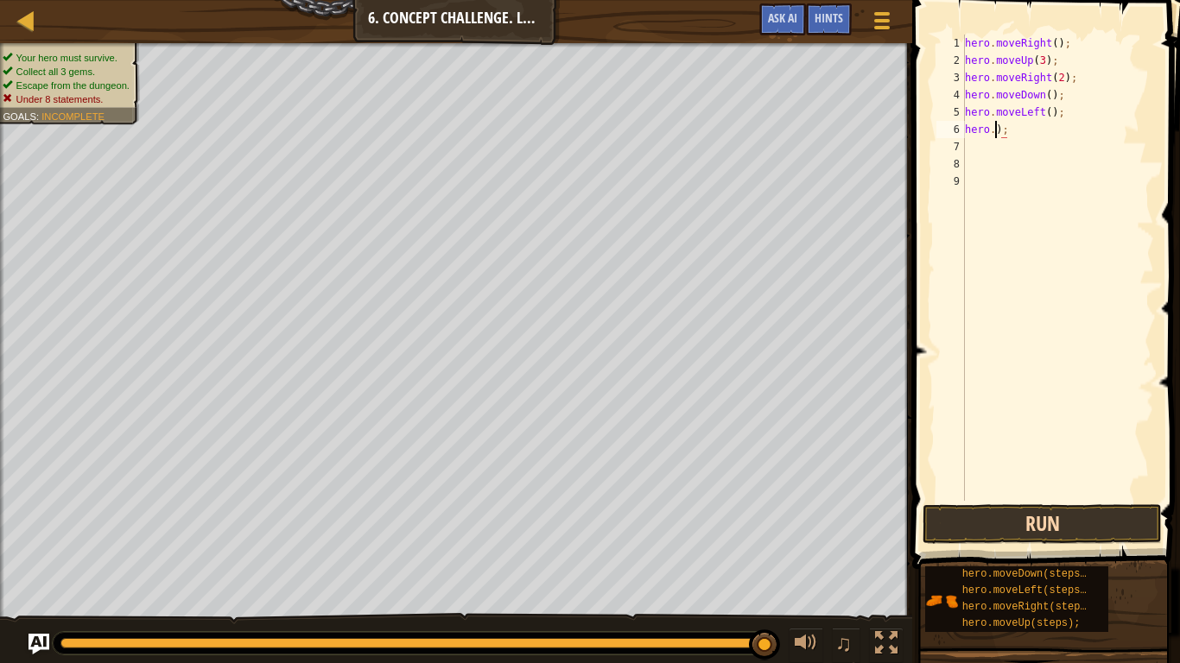
type textarea ");"
type textarea ")"
type textarea "hero.moveLeft();"
type textarea "h"
type textarea "hero.moveDown(3);"
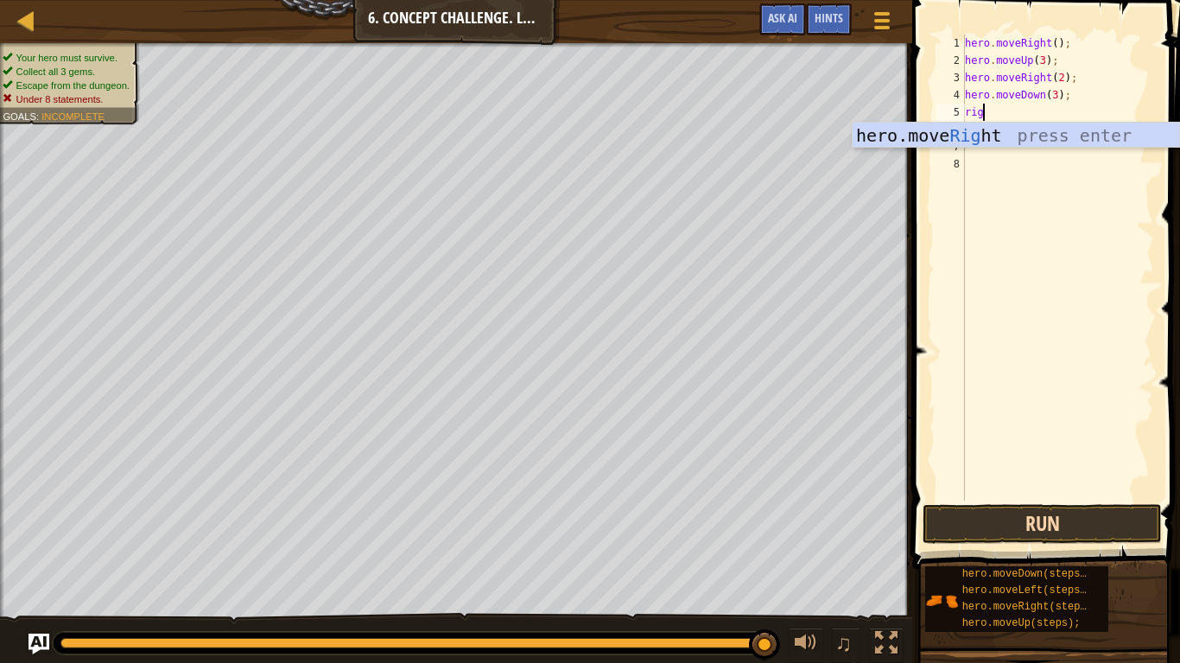
scroll to position [8, 3]
type textarea "right"
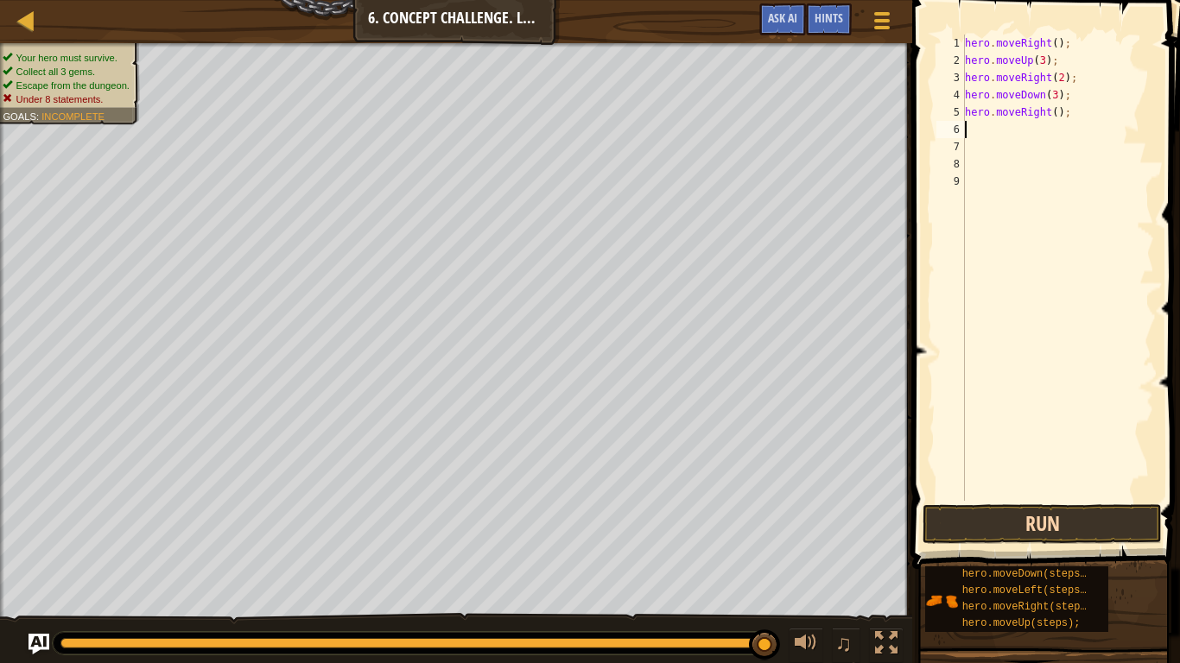
scroll to position [8, 0]
type textarea "up"
type textarea "hero.moveUp(2);"
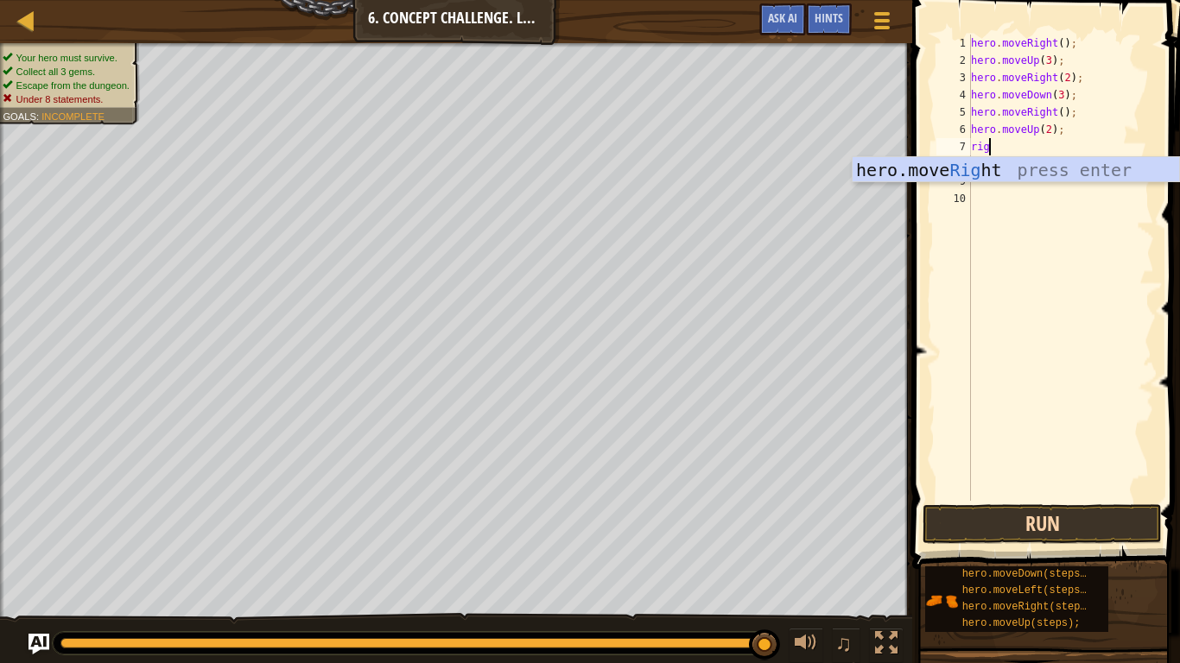
type textarea "right"
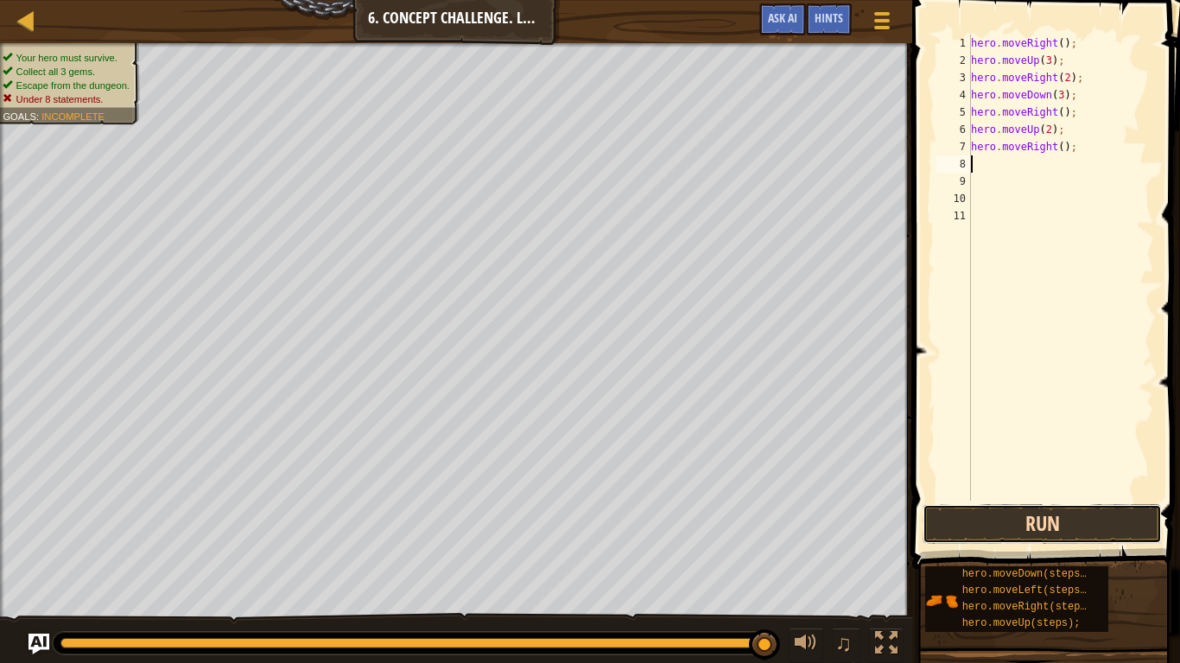
click at [1087, 534] on button "Run" at bounding box center [1042, 525] width 239 height 40
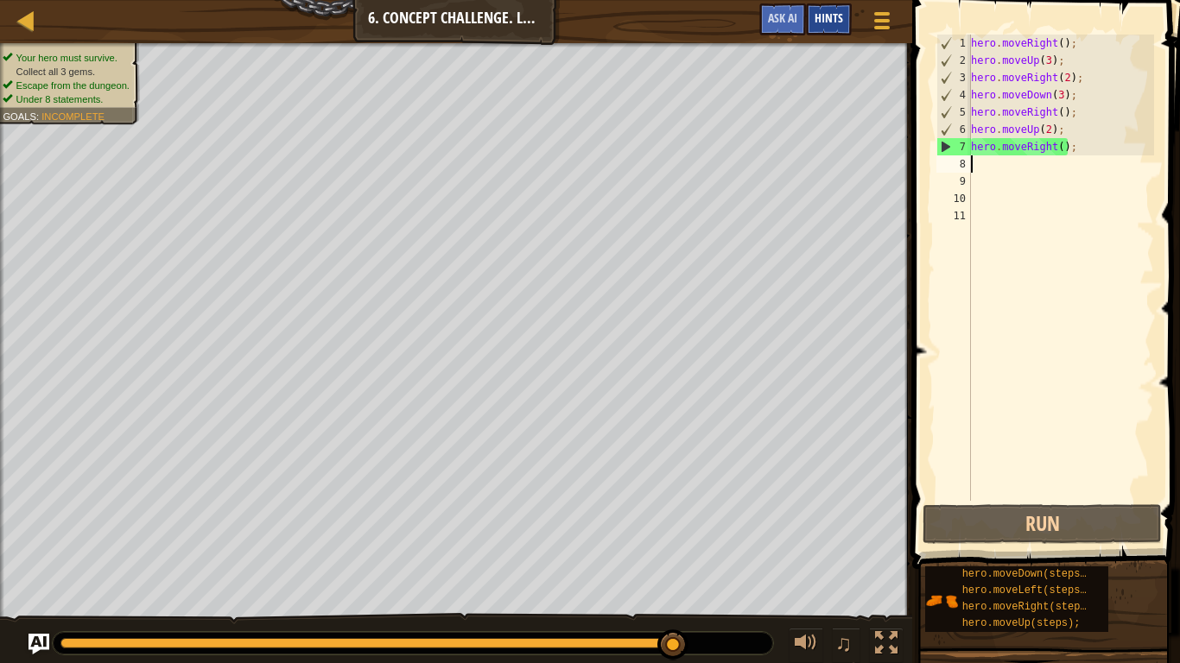
click at [807, 20] on div "Hints" at bounding box center [829, 19] width 46 height 32
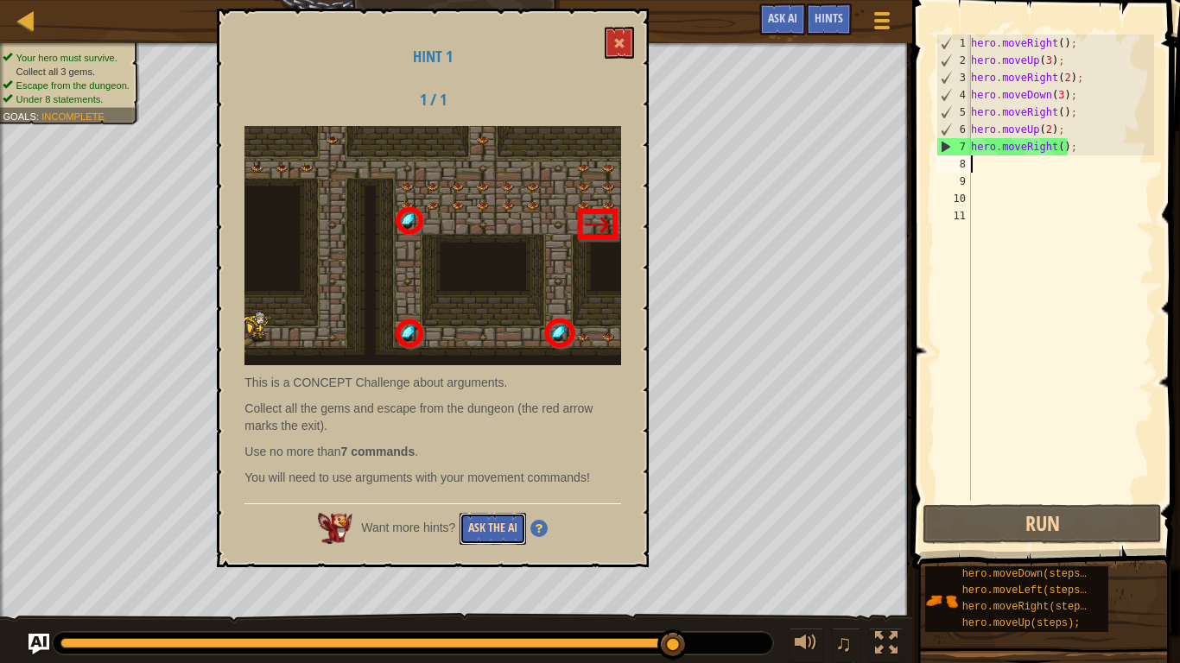
click at [486, 517] on button "Ask the AI" at bounding box center [493, 529] width 67 height 32
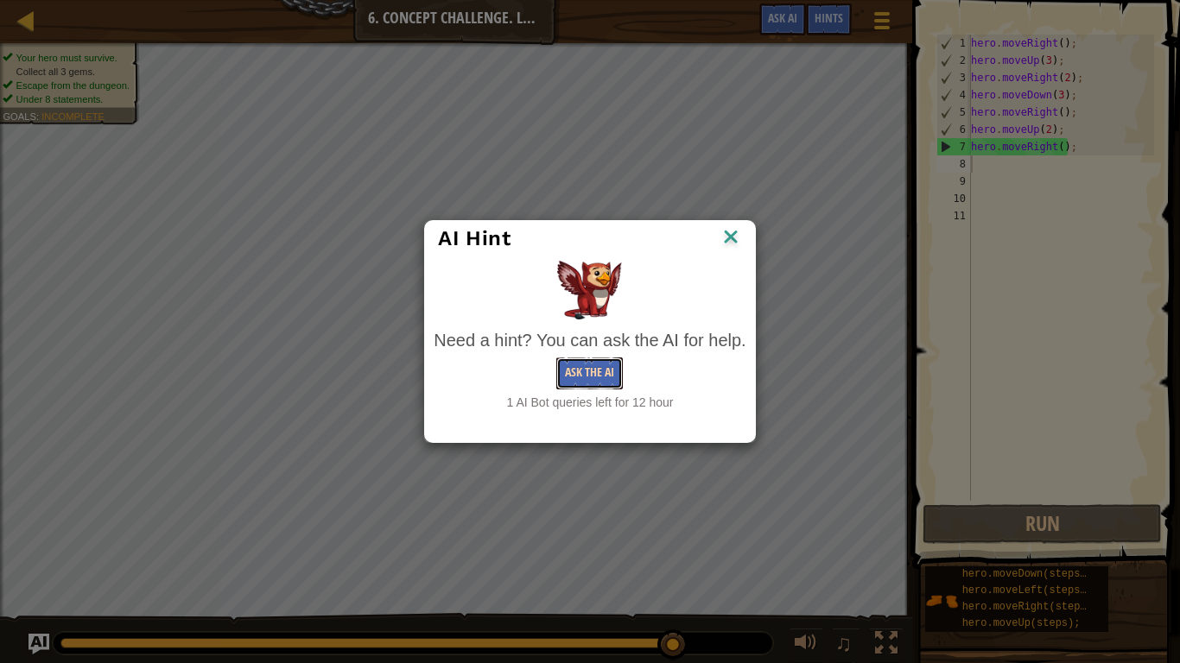
click at [592, 365] on button "Ask the AI" at bounding box center [589, 374] width 67 height 32
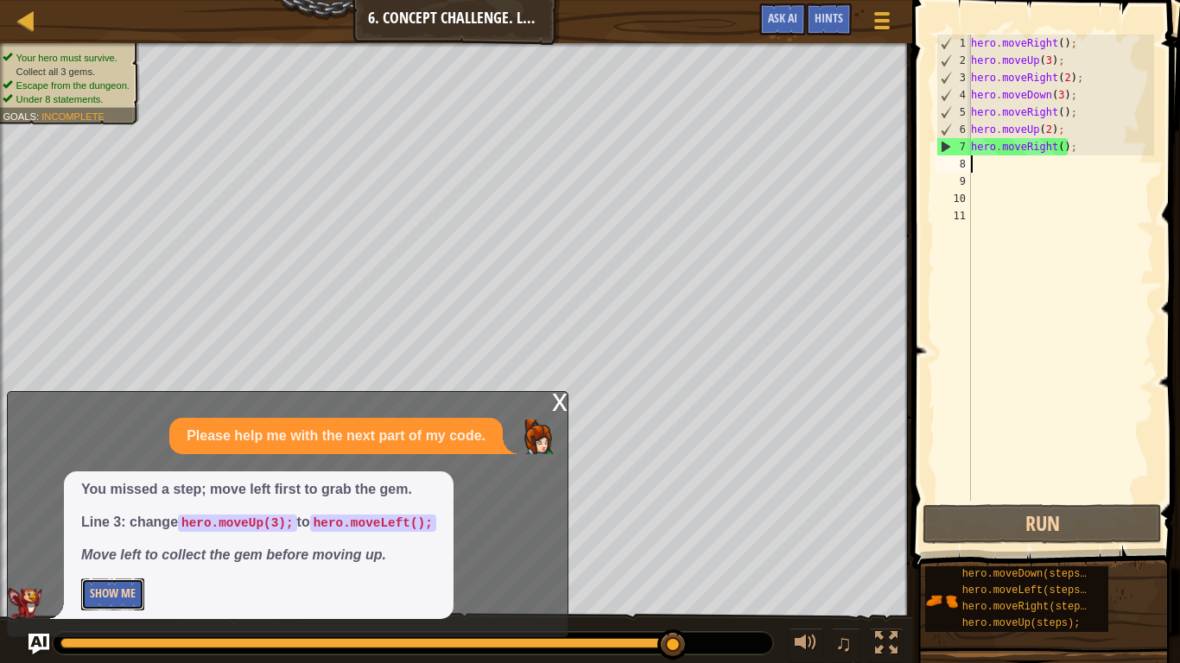
click at [134, 600] on button "Show Me" at bounding box center [112, 595] width 63 height 32
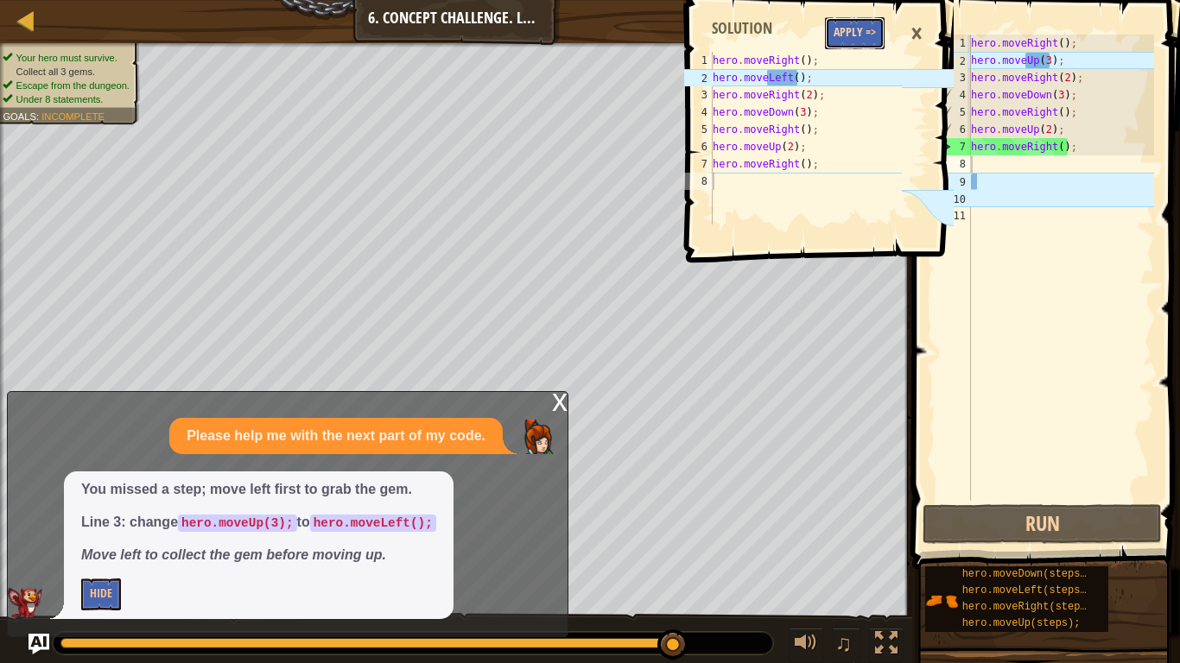
click at [871, 19] on button "Apply =>" at bounding box center [855, 33] width 60 height 32
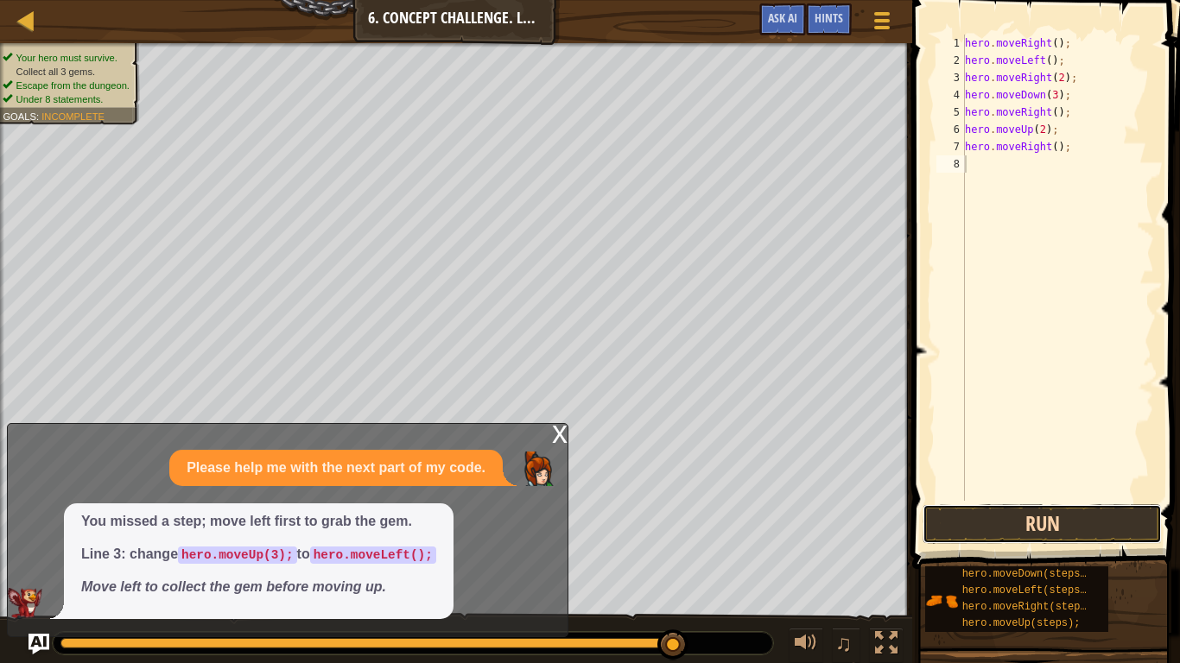
click at [993, 537] on button "Run" at bounding box center [1042, 525] width 239 height 40
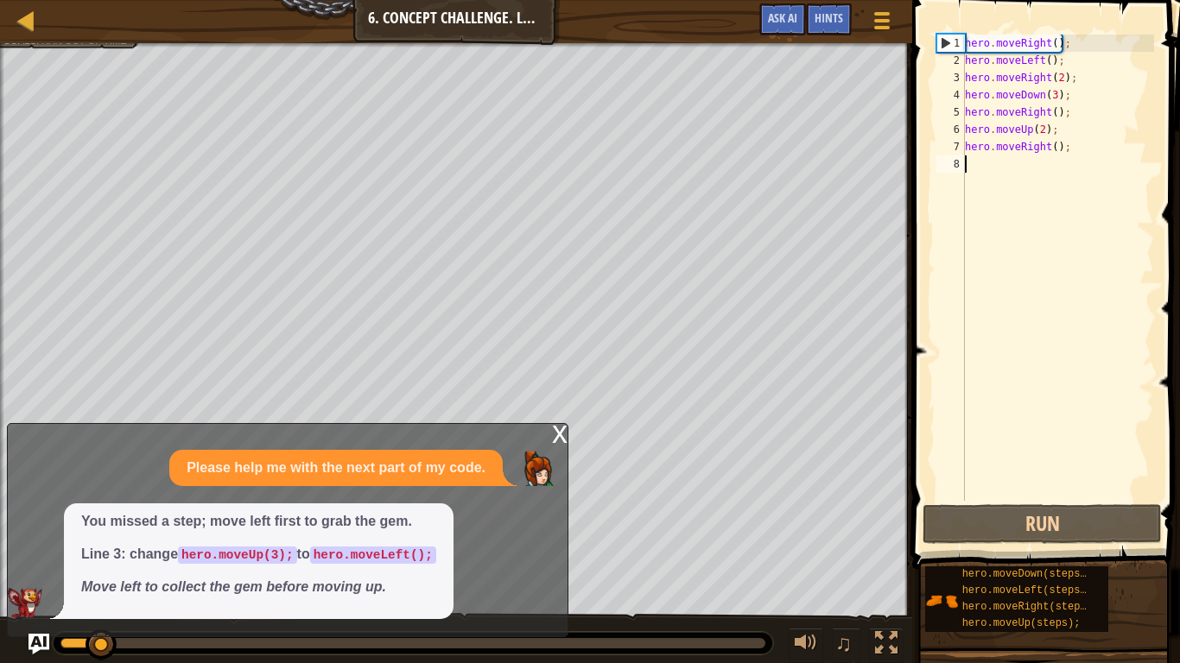
click at [560, 440] on div "x" at bounding box center [560, 432] width 16 height 17
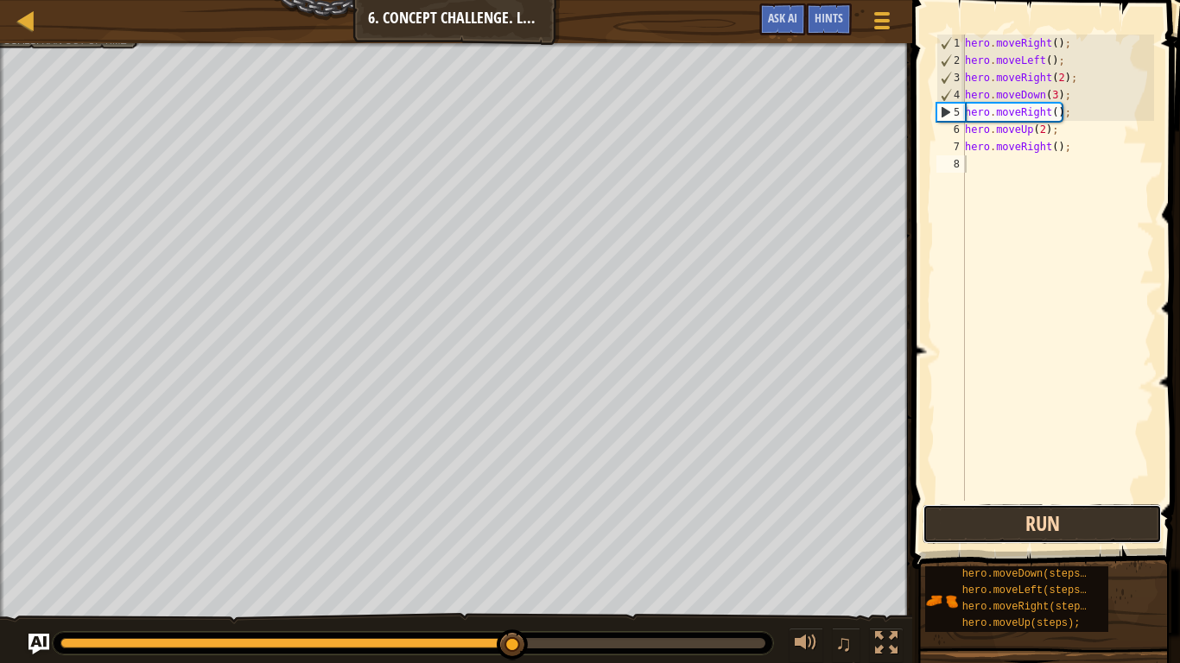
click at [1004, 522] on button "Run" at bounding box center [1042, 525] width 239 height 40
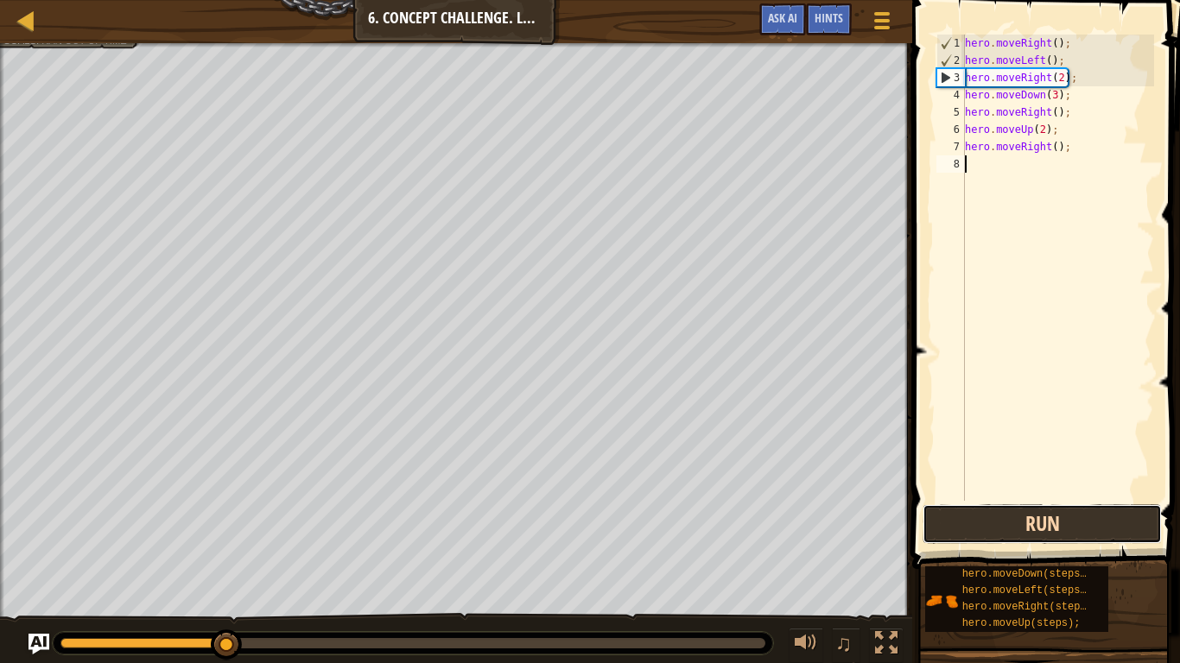
click at [1007, 521] on button "Run" at bounding box center [1042, 525] width 239 height 40
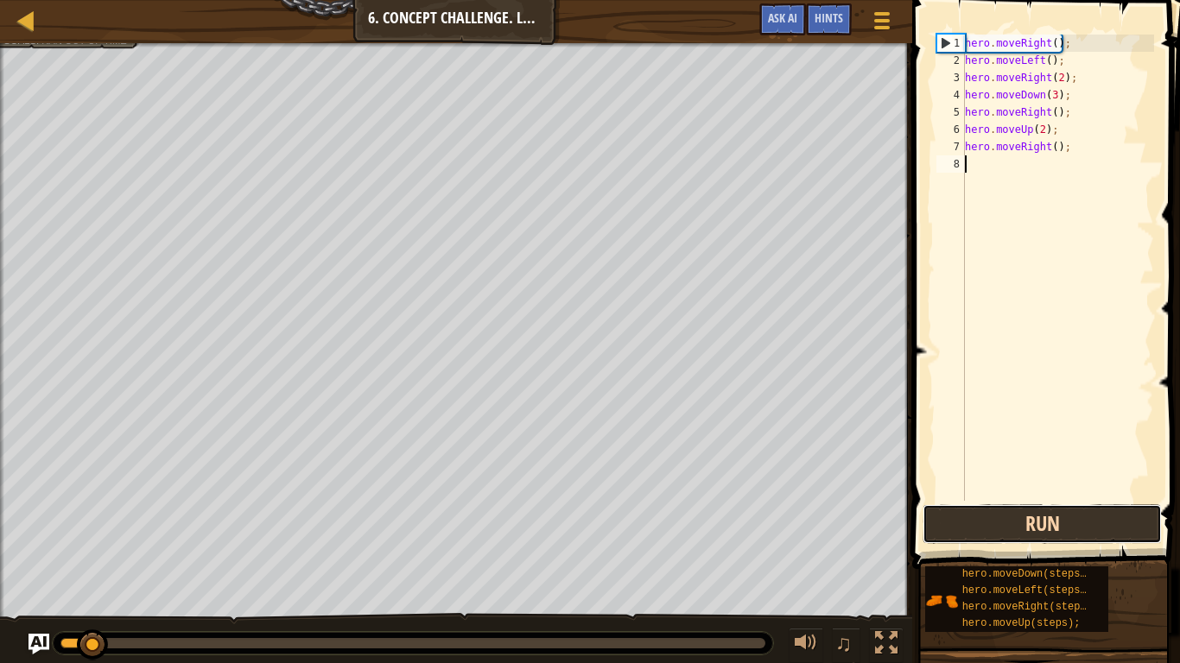
click at [1007, 521] on button "Run" at bounding box center [1042, 525] width 239 height 40
click at [1007, 521] on button "Running" at bounding box center [1042, 525] width 239 height 40
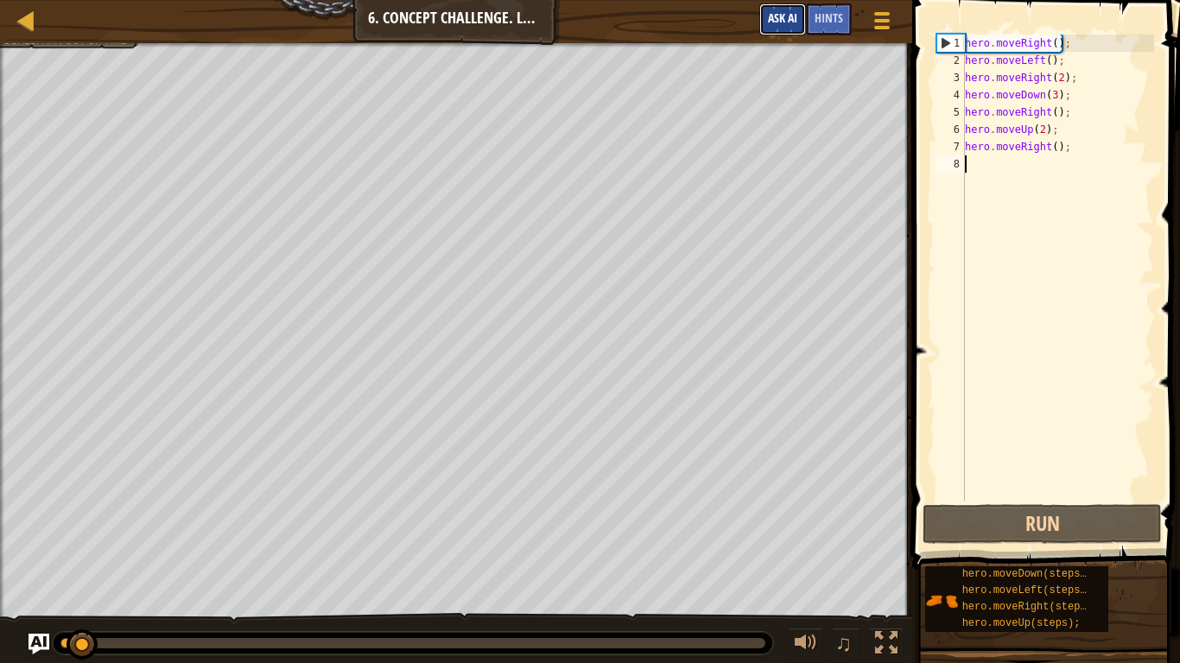
click at [772, 10] on button "Ask AI" at bounding box center [782, 19] width 47 height 32
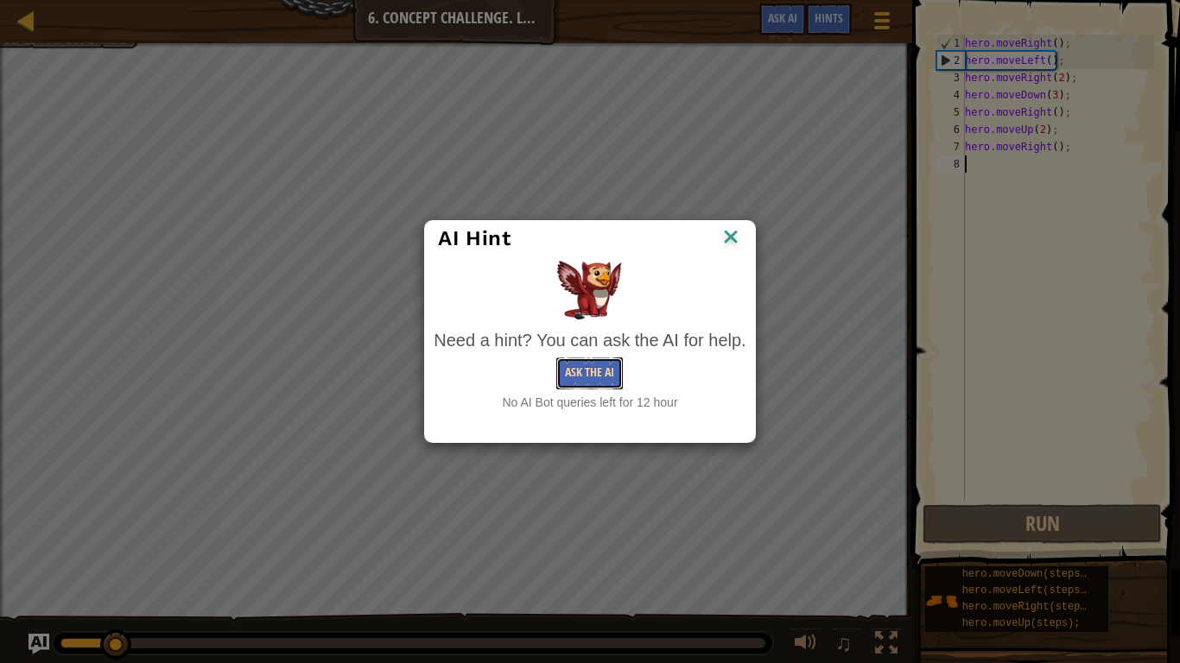
click at [596, 381] on button "Ask the AI" at bounding box center [589, 374] width 67 height 32
